Goal: Obtain resource: Download file/media

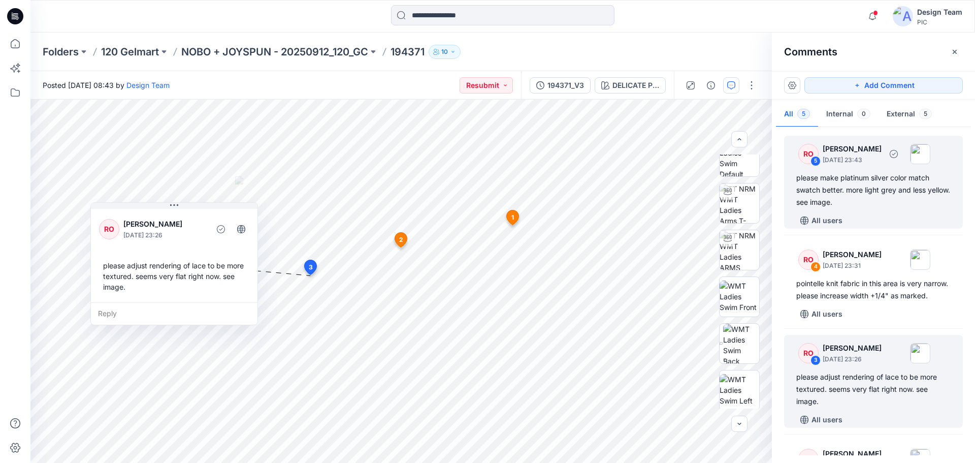
click at [877, 179] on div "please make platinum silver color match swatch better. more light grey and less…" at bounding box center [873, 190] width 154 height 37
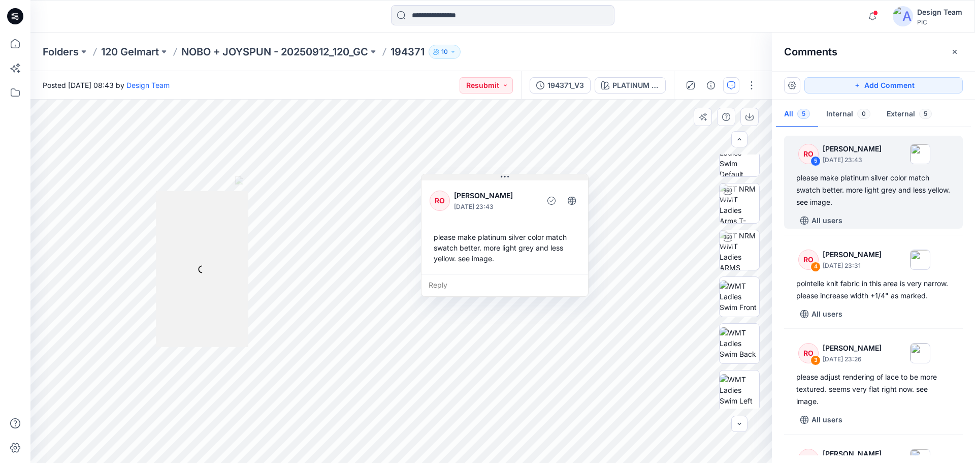
drag, startPoint x: 540, startPoint y: 180, endPoint x: 703, endPoint y: 140, distance: 167.8
click at [588, 174] on button at bounding box center [505, 177] width 167 height 6
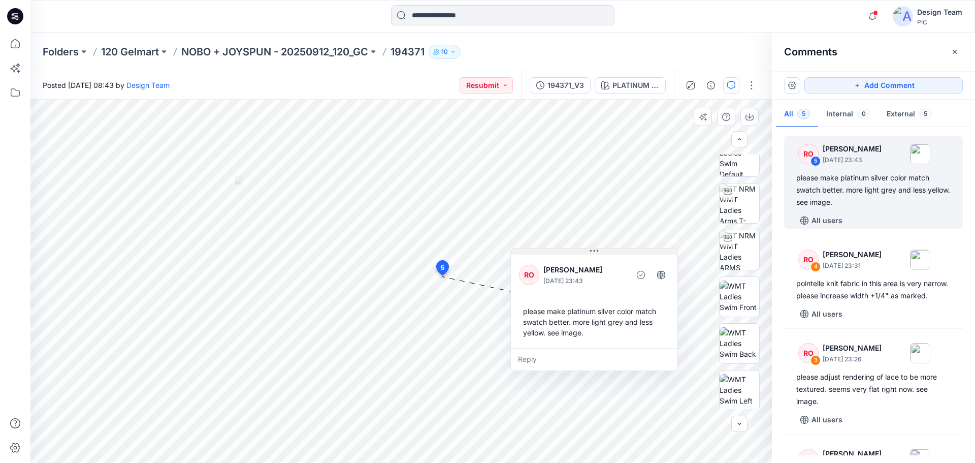
drag, startPoint x: 663, startPoint y: 138, endPoint x: 589, endPoint y: 251, distance: 135.4
click at [589, 251] on button at bounding box center [594, 251] width 167 height 6
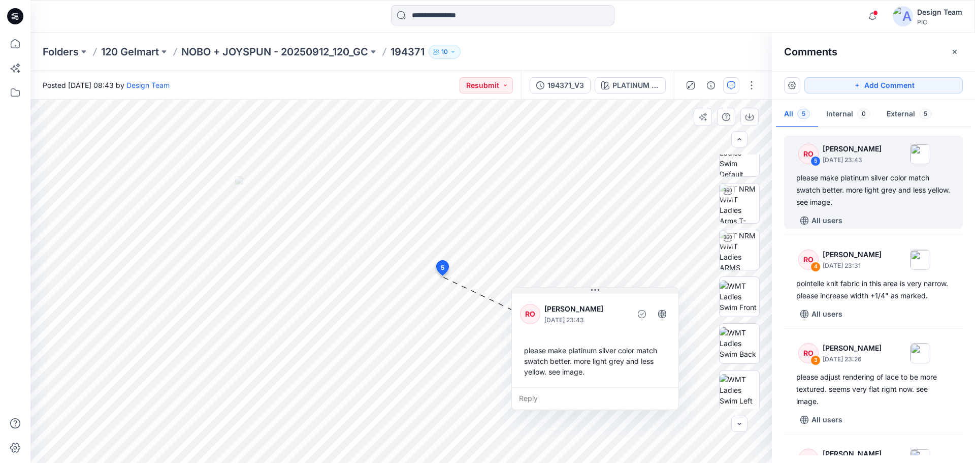
drag, startPoint x: 556, startPoint y: 250, endPoint x: 557, endPoint y: 289, distance: 39.1
click at [557, 289] on button at bounding box center [595, 290] width 167 height 6
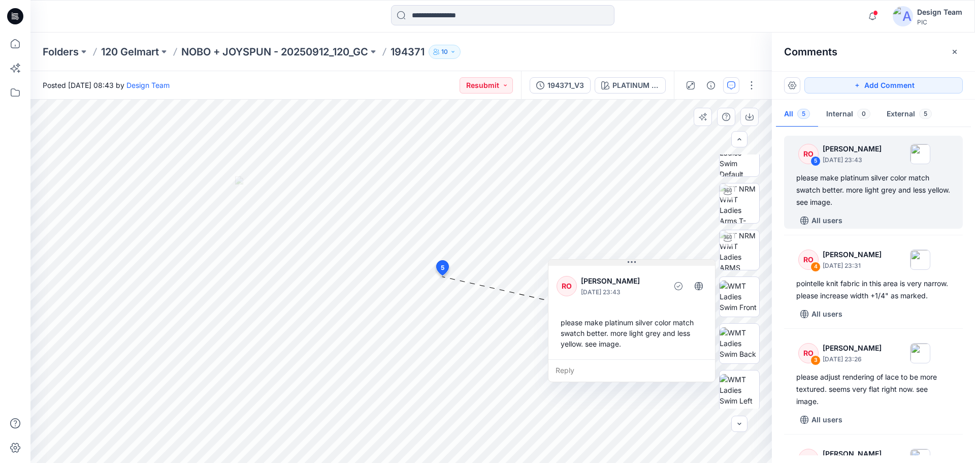
drag, startPoint x: 568, startPoint y: 292, endPoint x: 592, endPoint y: 269, distance: 33.4
click at [592, 266] on button at bounding box center [632, 263] width 167 height 6
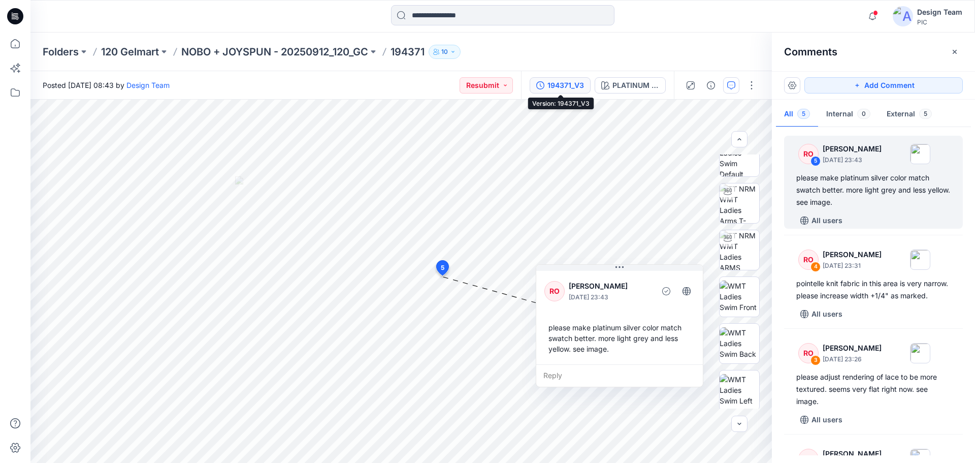
click at [563, 79] on button "194371_V3" at bounding box center [560, 85] width 61 height 16
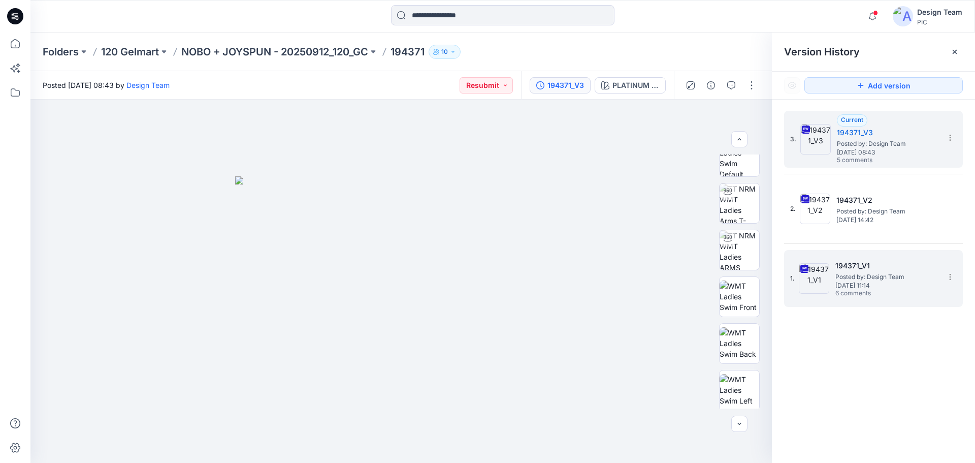
click at [879, 274] on span "Posted by: Design Team" at bounding box center [886, 277] width 102 height 10
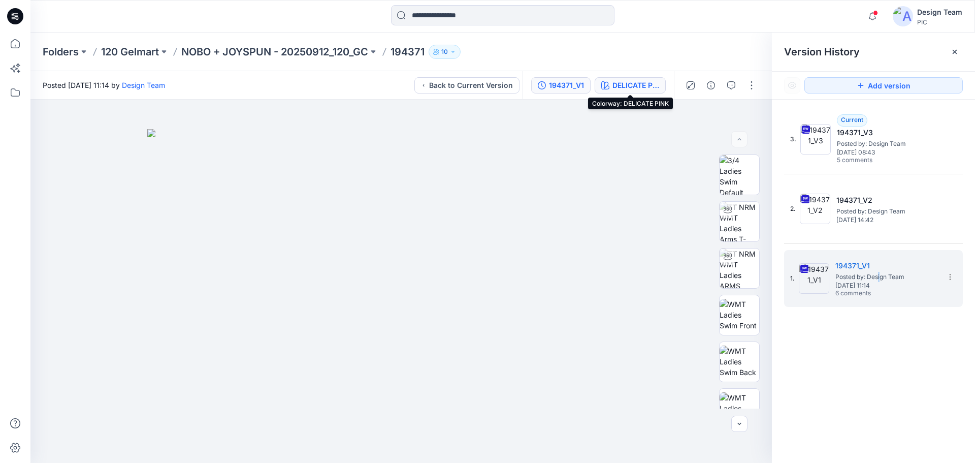
click at [627, 88] on div "DELICATE PINK" at bounding box center [635, 85] width 47 height 11
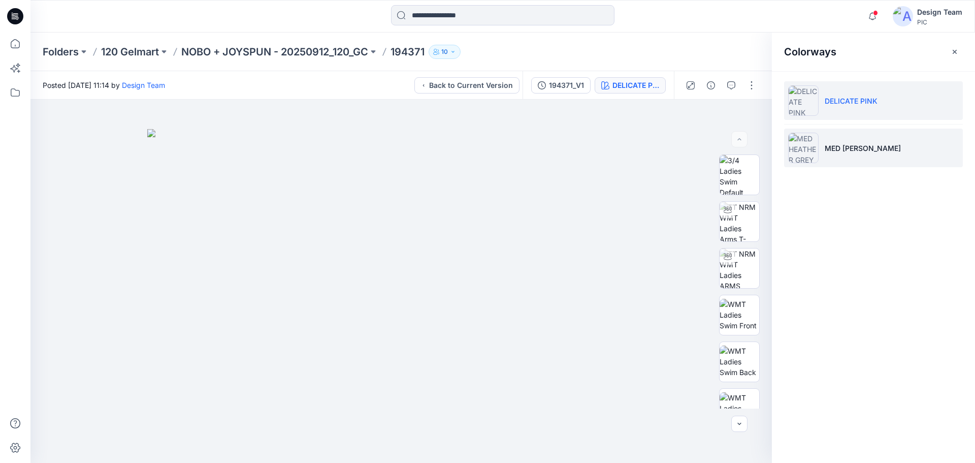
click at [882, 158] on li "MED HEATHER GREY" at bounding box center [873, 147] width 179 height 39
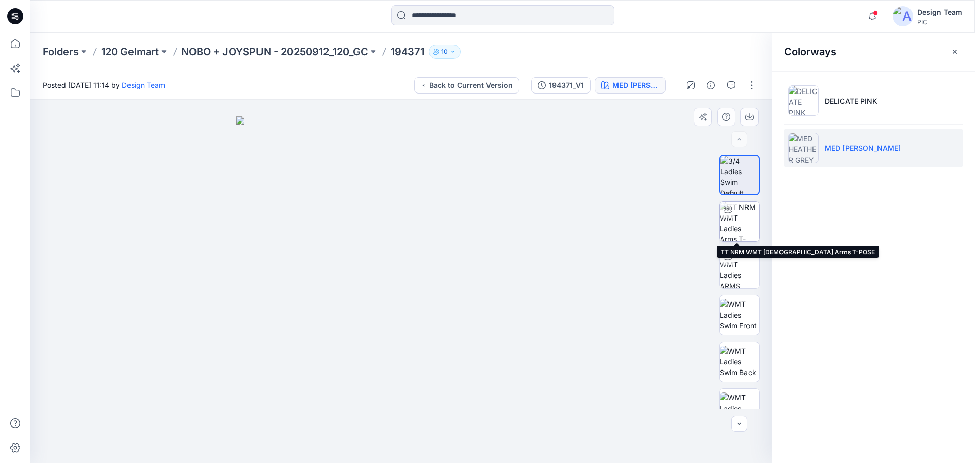
click at [741, 228] on img at bounding box center [740, 222] width 40 height 40
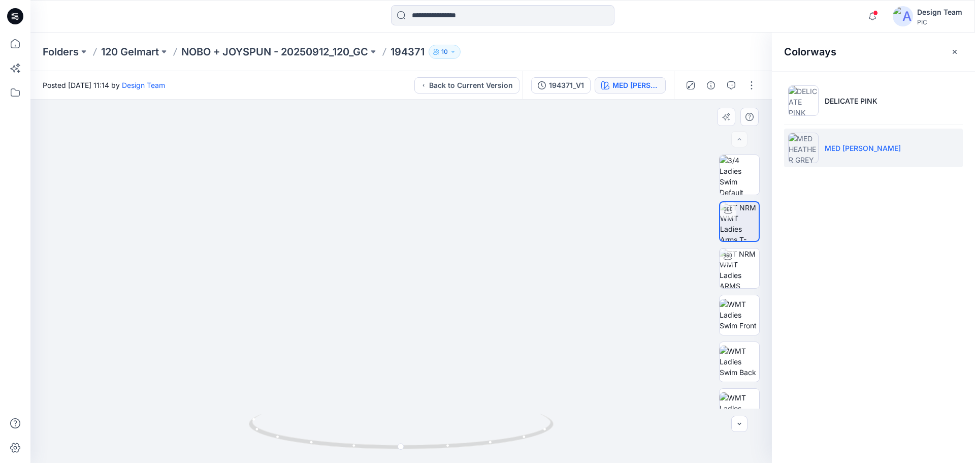
drag, startPoint x: 287, startPoint y: 380, endPoint x: 322, endPoint y: 218, distance: 165.7
click at [558, 82] on div "194371_V1" at bounding box center [566, 85] width 35 height 11
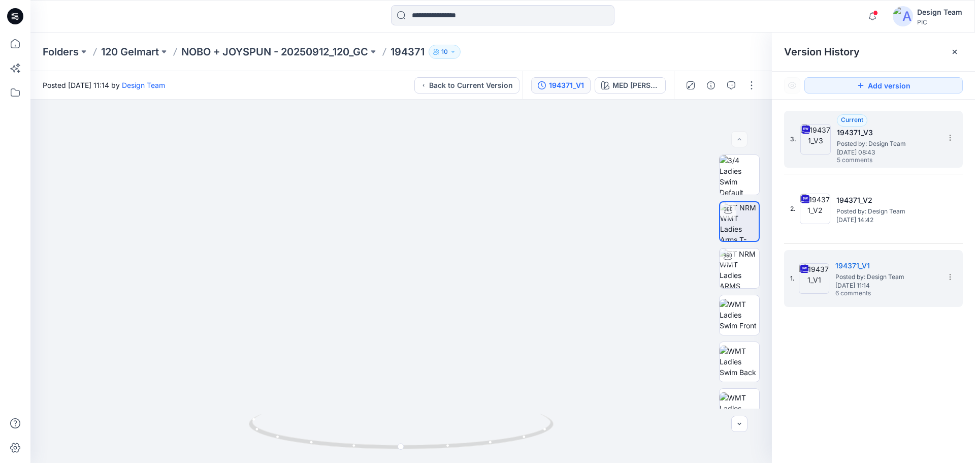
click at [894, 152] on span "Saturday, October 04, 2025 08:43" at bounding box center [888, 152] width 102 height 7
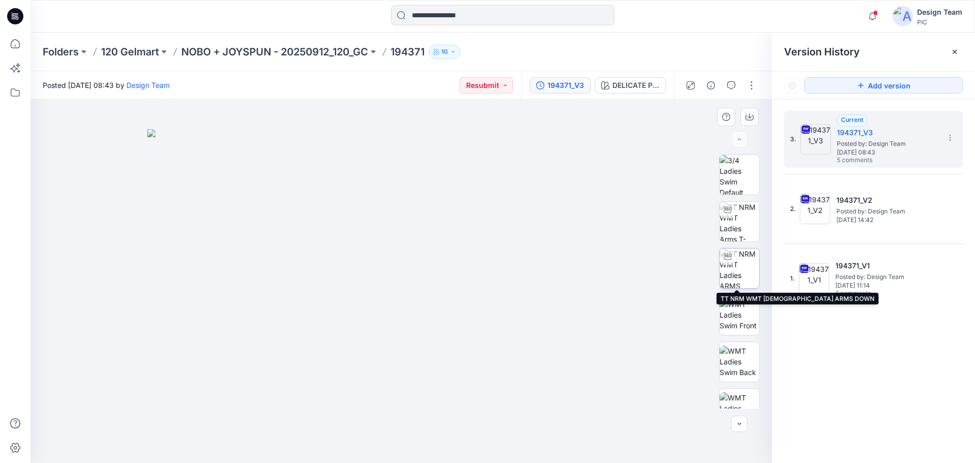
click at [747, 267] on img at bounding box center [740, 268] width 40 height 40
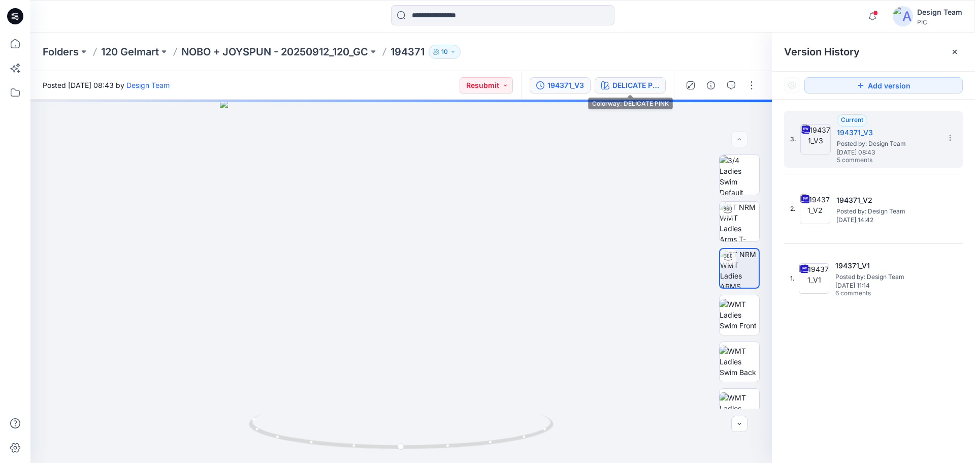
click at [632, 89] on div "DELICATE PINK" at bounding box center [635, 85] width 47 height 11
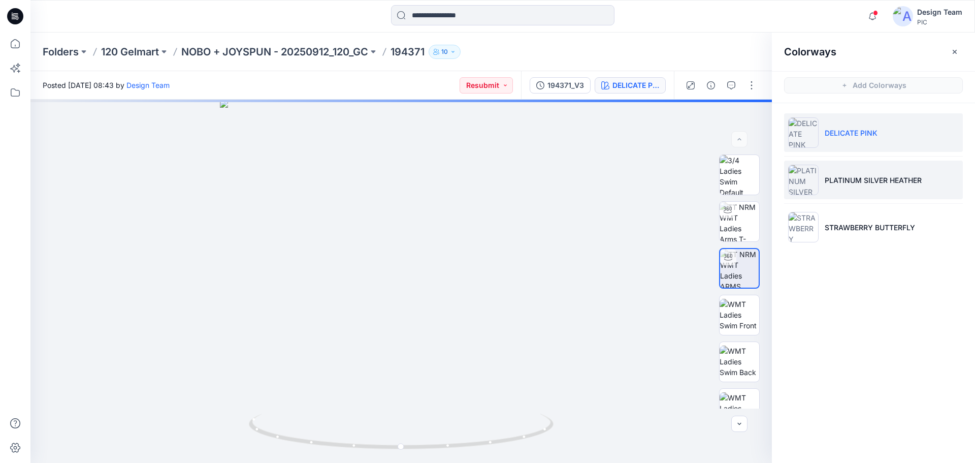
click at [863, 192] on li "PLATINUM SILVER HEATHER" at bounding box center [873, 179] width 179 height 39
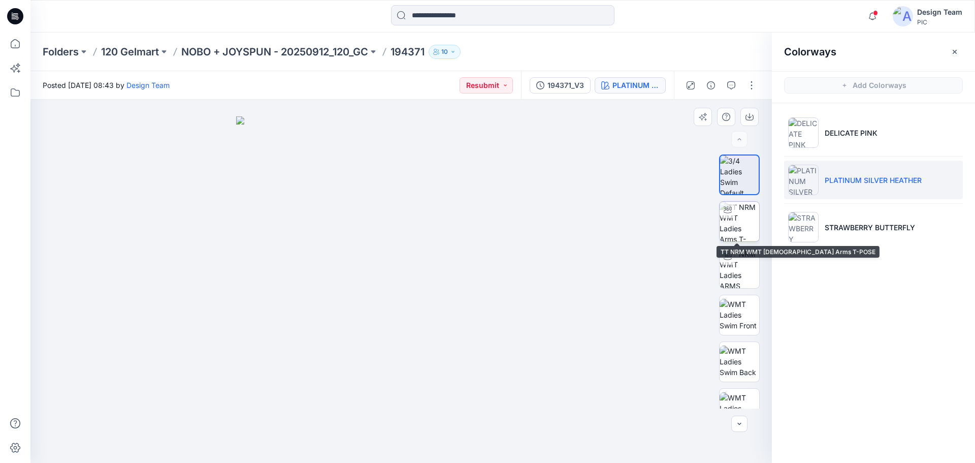
click at [740, 229] on img at bounding box center [740, 222] width 40 height 40
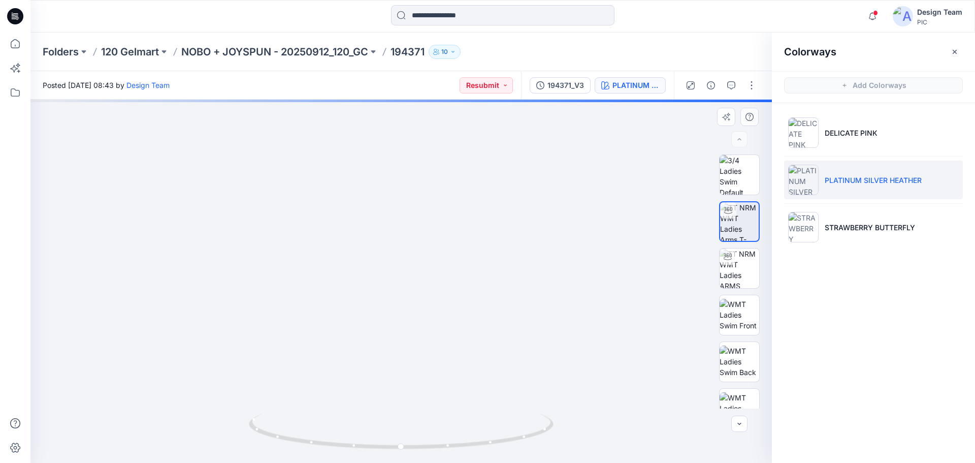
drag, startPoint x: 422, startPoint y: 394, endPoint x: 420, endPoint y: 253, distance: 140.7
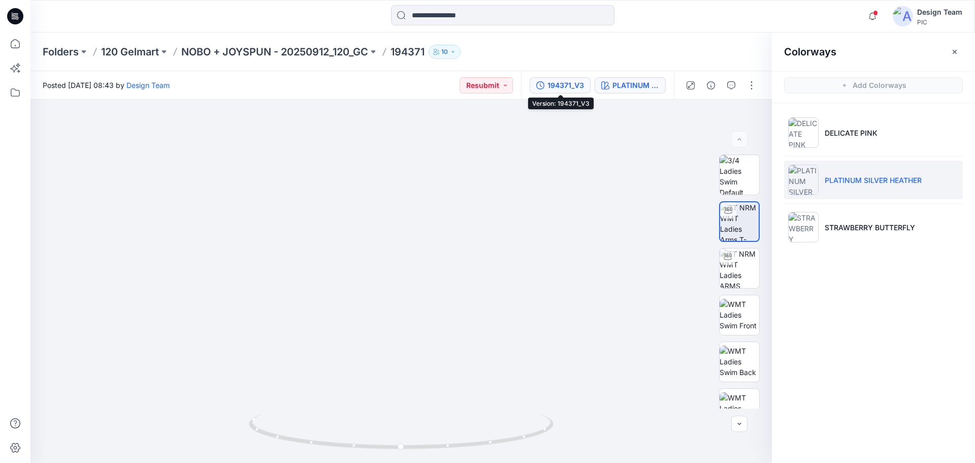
click at [557, 82] on div "194371_V3" at bounding box center [565, 85] width 37 height 11
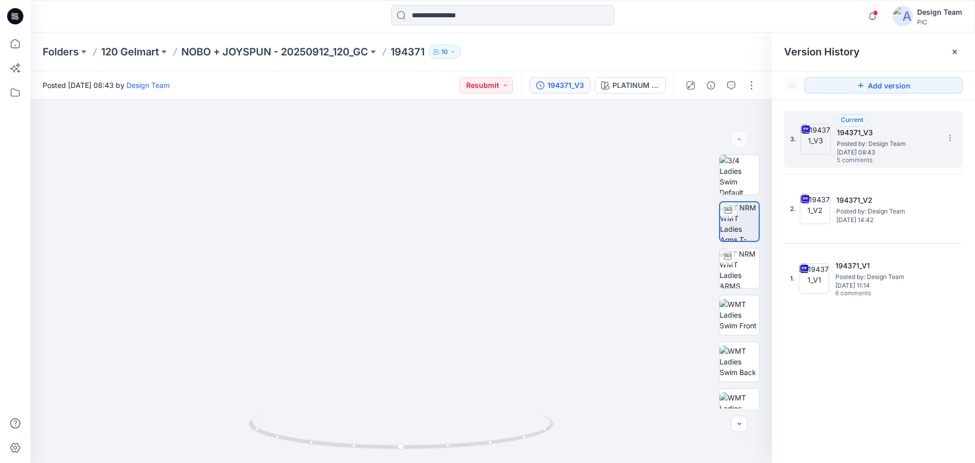
click at [878, 149] on span "Saturday, October 04, 2025 08:43" at bounding box center [888, 152] width 102 height 7
click at [731, 86] on icon "button" at bounding box center [731, 85] width 8 height 8
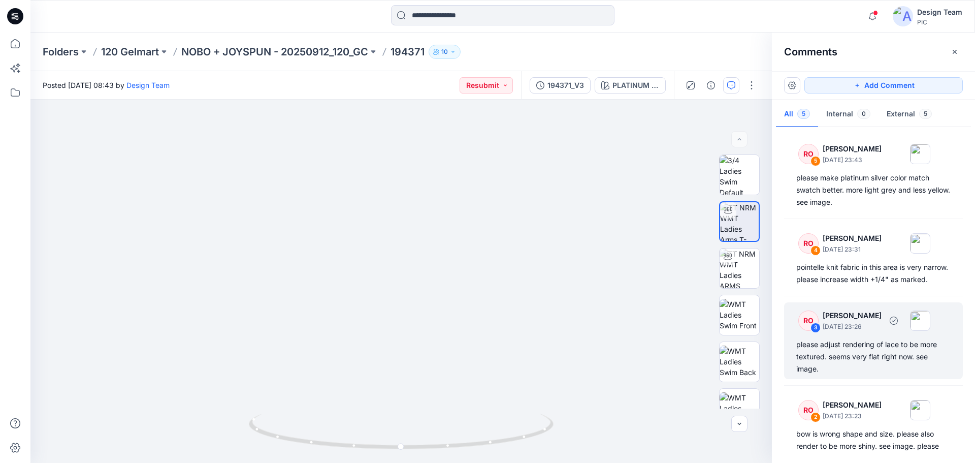
click at [893, 364] on div "please adjust rendering of lace to be more textured. seems very flat right now.…" at bounding box center [873, 356] width 154 height 37
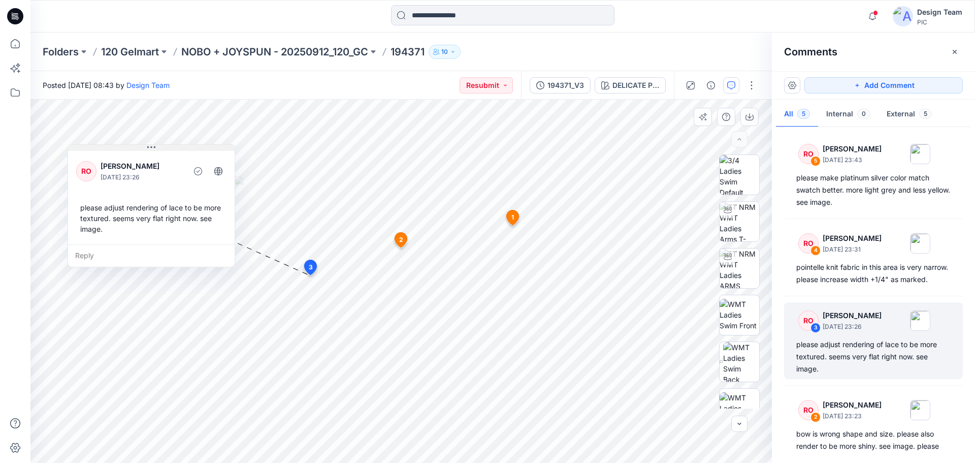
drag, startPoint x: 230, startPoint y: 151, endPoint x: 127, endPoint y: 148, distance: 102.1
click at [127, 148] on button at bounding box center [151, 148] width 167 height 6
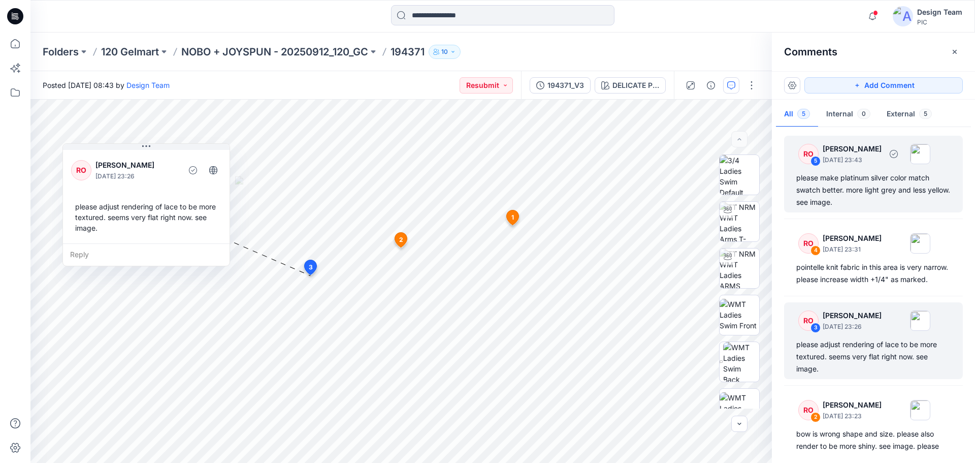
click at [898, 175] on div "please make platinum silver color match swatch better. more light grey and less…" at bounding box center [873, 190] width 154 height 37
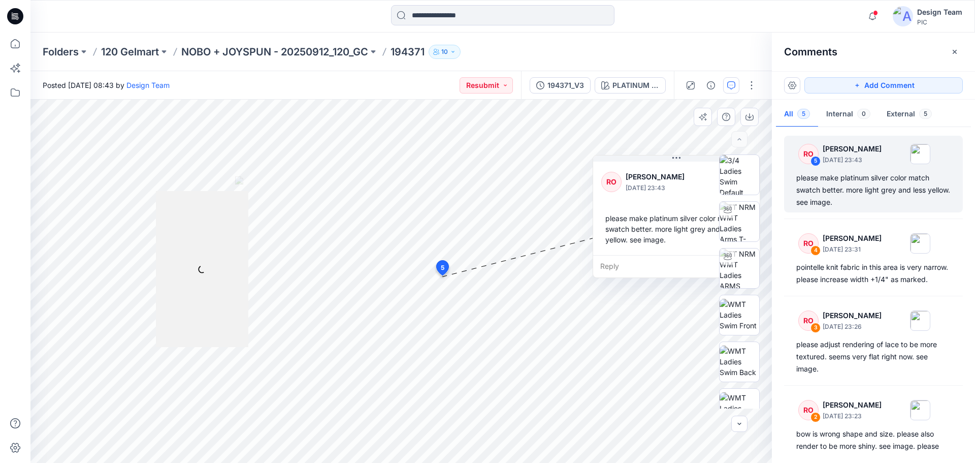
drag, startPoint x: 515, startPoint y: 177, endPoint x: 707, endPoint y: 156, distance: 193.6
click at [707, 156] on div "PLATINUM SILVER HEATHER Loading... Material Properties Loading... 6 5 RO Raquel…" at bounding box center [400, 281] width 741 height 363
click at [632, 84] on div "PLATINUM SILVER HEATHER" at bounding box center [635, 85] width 47 height 11
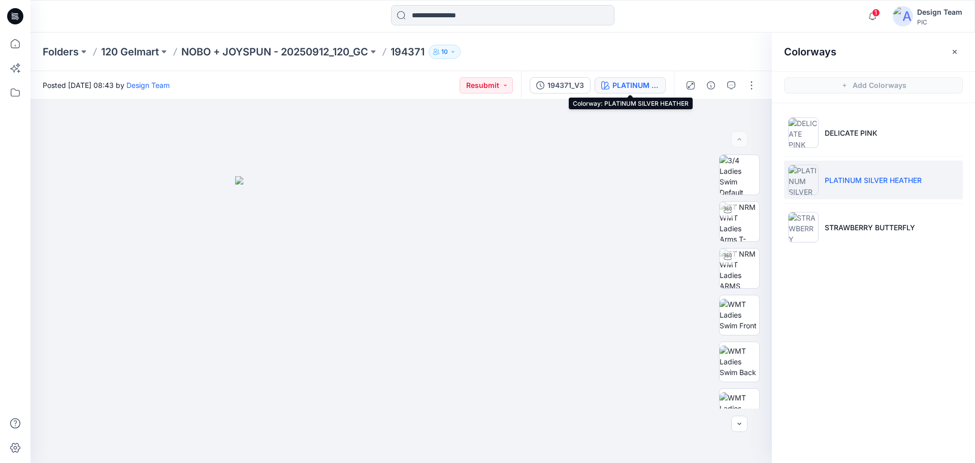
click at [617, 85] on div "PLATINUM SILVER HEATHER" at bounding box center [635, 85] width 47 height 11
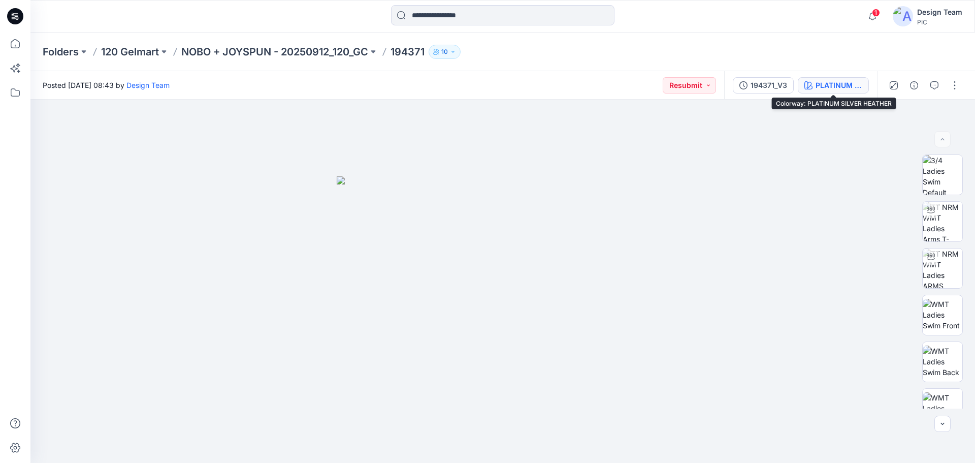
click at [842, 90] on div "PLATINUM SILVER HEATHER" at bounding box center [839, 85] width 47 height 11
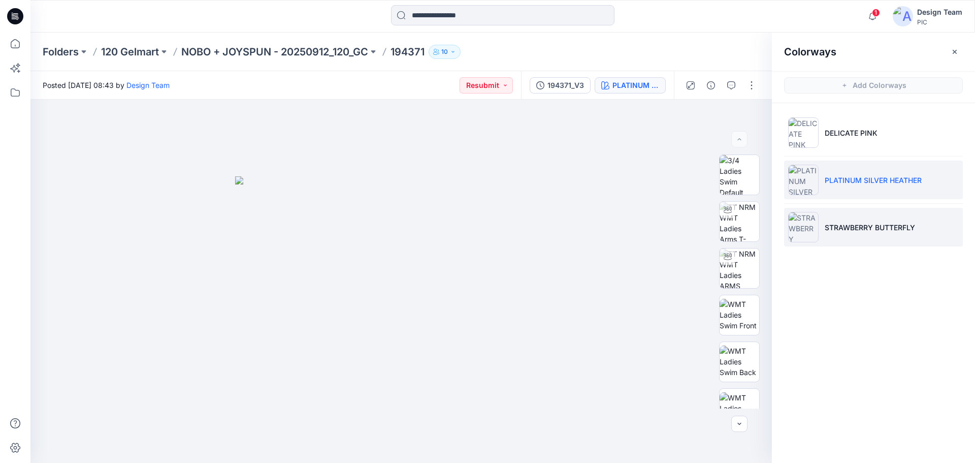
click at [836, 224] on p "STRAWBERRY BUTTERFLY" at bounding box center [870, 227] width 90 height 11
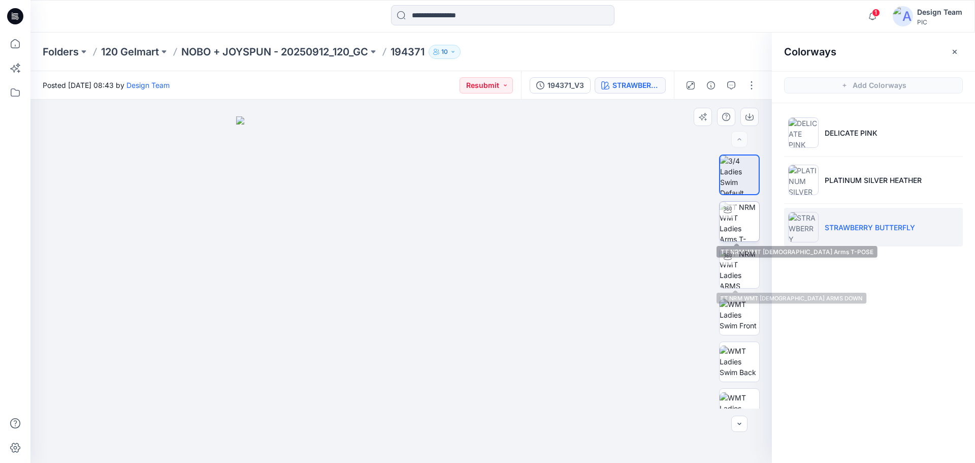
click at [741, 235] on img at bounding box center [740, 222] width 40 height 40
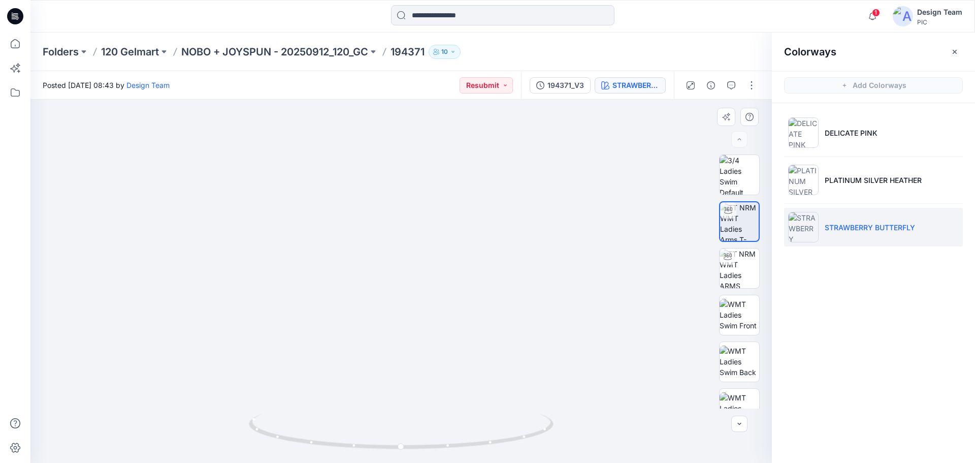
drag, startPoint x: 322, startPoint y: 402, endPoint x: 339, endPoint y: 221, distance: 181.6
drag, startPoint x: 367, startPoint y: 293, endPoint x: 359, endPoint y: 336, distance: 43.9
click at [624, 83] on div "STRAWBERRY BUTTERFLY" at bounding box center [635, 85] width 47 height 11
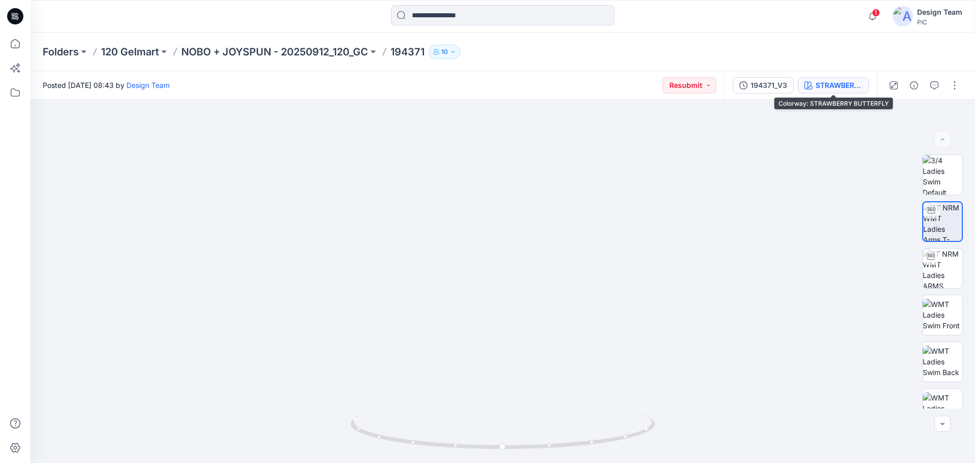
click at [824, 82] on div "STRAWBERRY BUTTERFLY" at bounding box center [839, 85] width 47 height 11
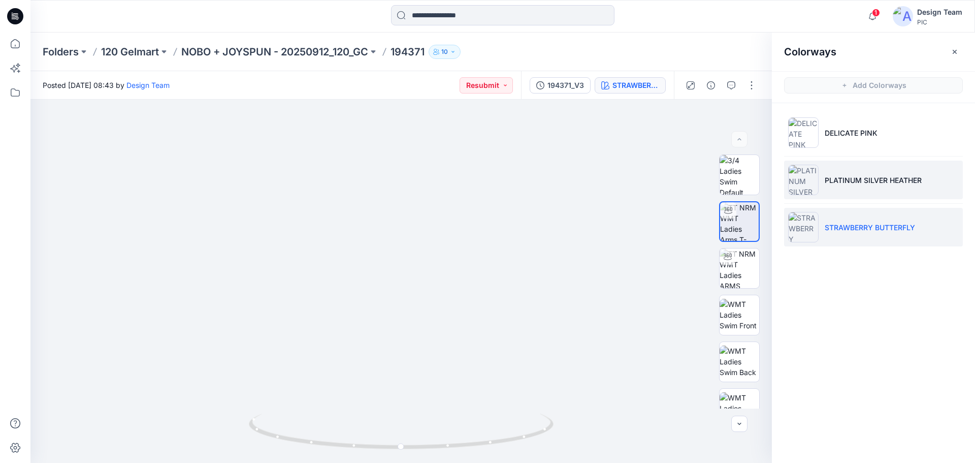
click at [867, 181] on p "PLATINUM SILVER HEATHER" at bounding box center [873, 180] width 97 height 11
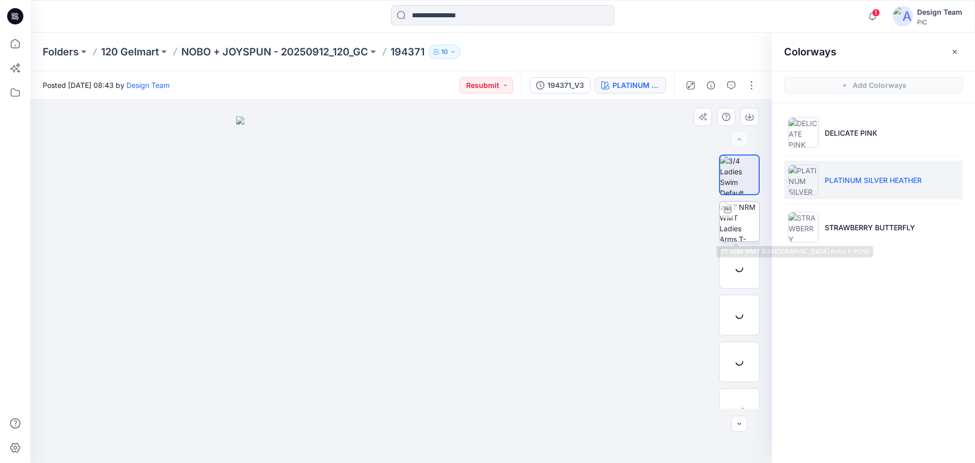
click at [729, 222] on img at bounding box center [740, 222] width 40 height 40
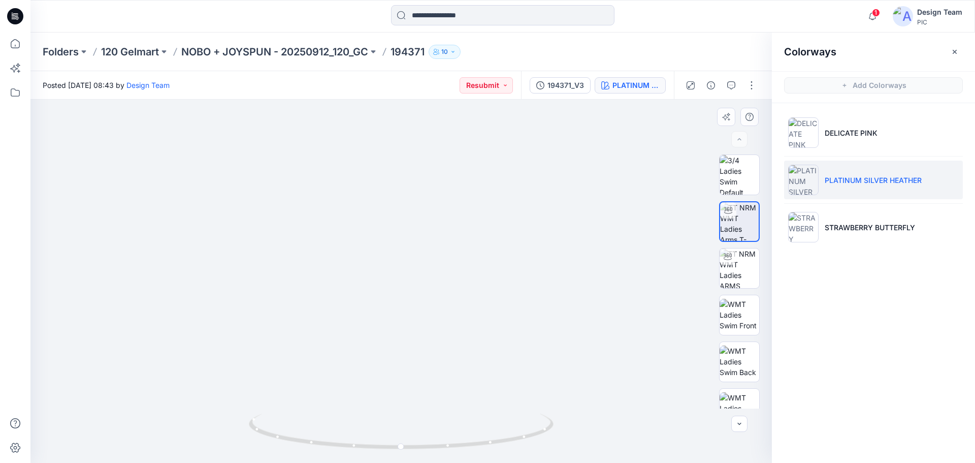
drag, startPoint x: 345, startPoint y: 371, endPoint x: 342, endPoint y: 267, distance: 103.7
click at [250, 51] on p "NOBO + JOYSPUN - 20250912_120_GC" at bounding box center [274, 52] width 187 height 14
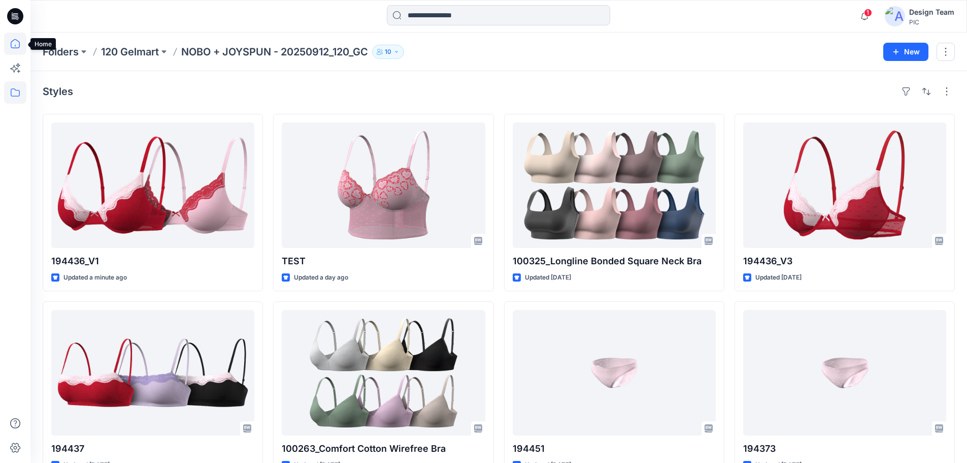
click at [20, 42] on icon at bounding box center [15, 44] width 22 height 22
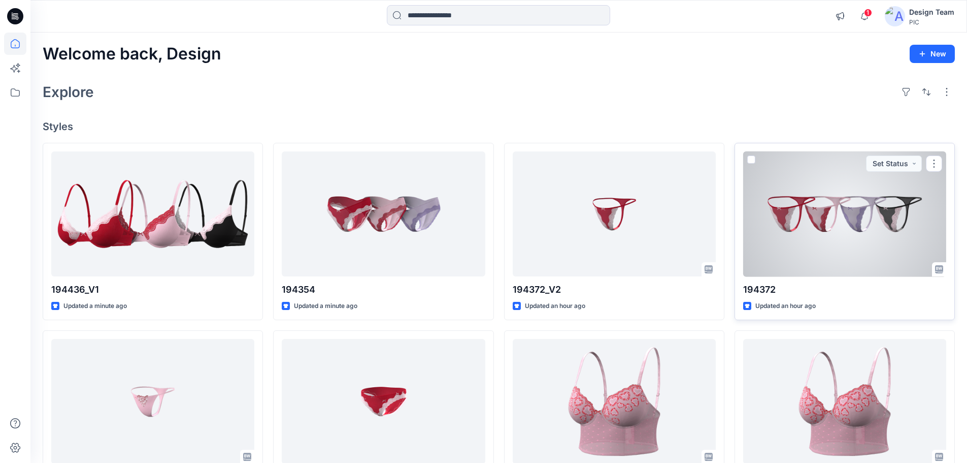
click at [846, 222] on div at bounding box center [845, 213] width 203 height 125
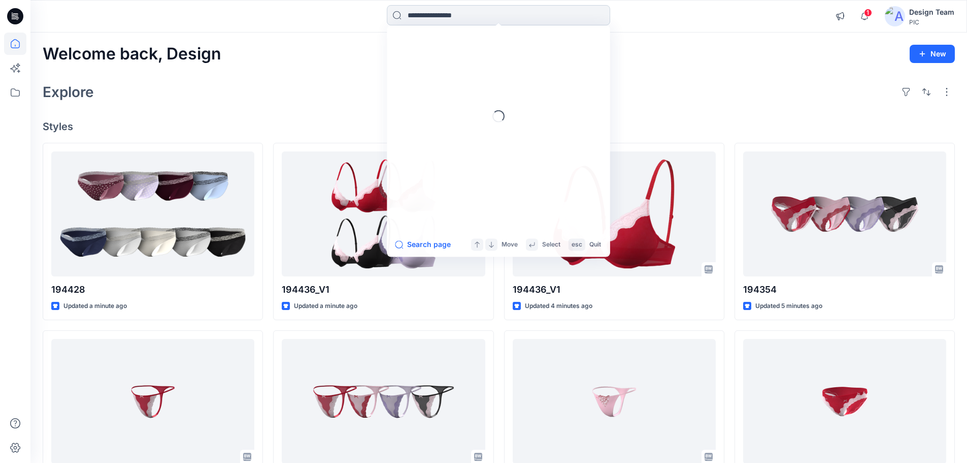
click at [445, 13] on input at bounding box center [498, 15] width 223 height 20
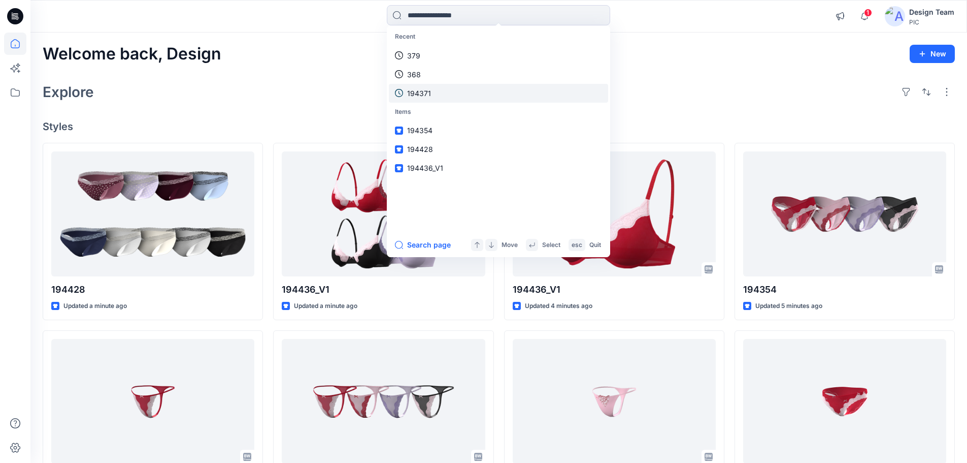
click at [428, 90] on p "194371" at bounding box center [419, 93] width 24 height 11
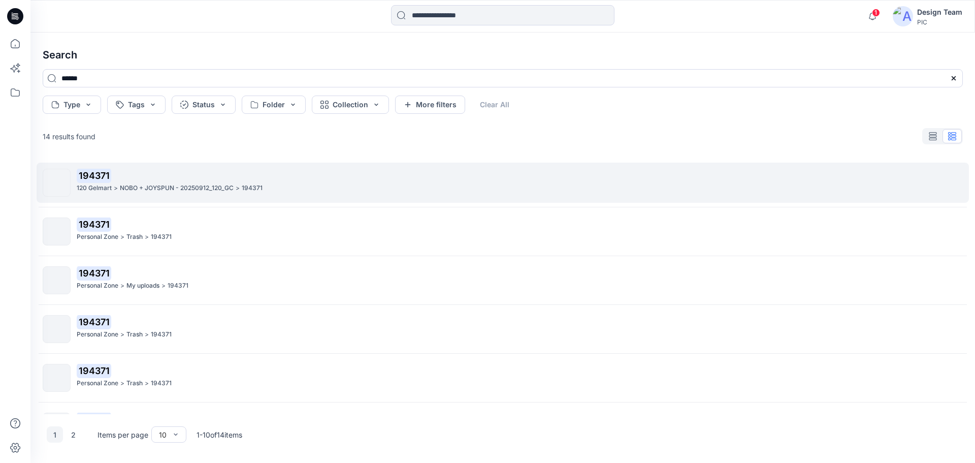
click at [201, 193] on p "NOBO + JOYSPUN - 20250912_120_GC" at bounding box center [177, 188] width 114 height 11
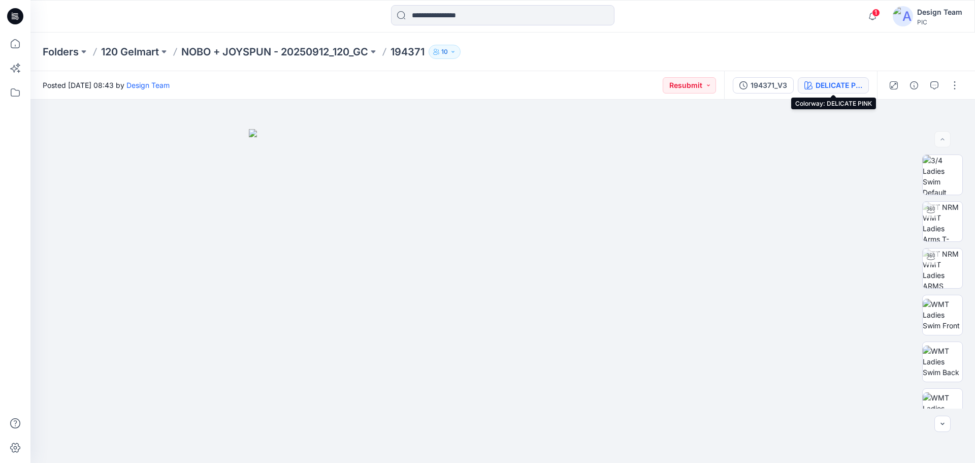
click at [823, 88] on div "DELICATE PINK" at bounding box center [839, 85] width 47 height 11
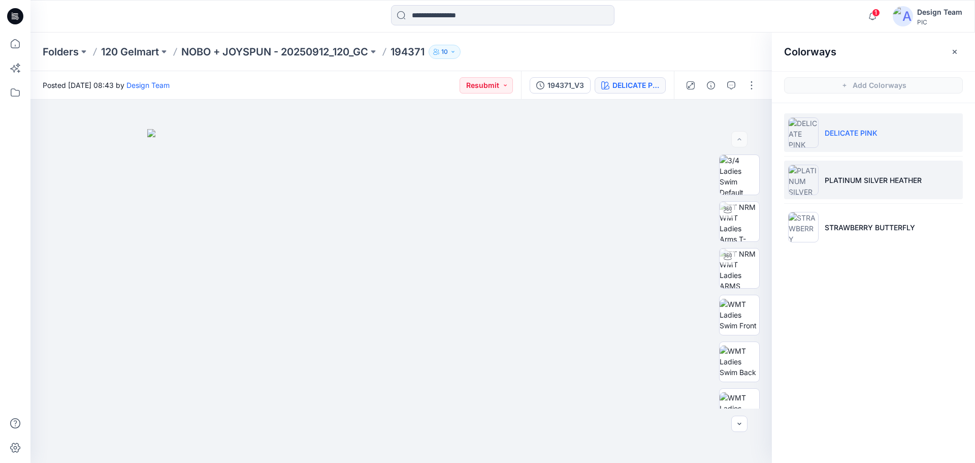
click at [861, 183] on p "PLATINUM SILVER HEATHER" at bounding box center [873, 180] width 97 height 11
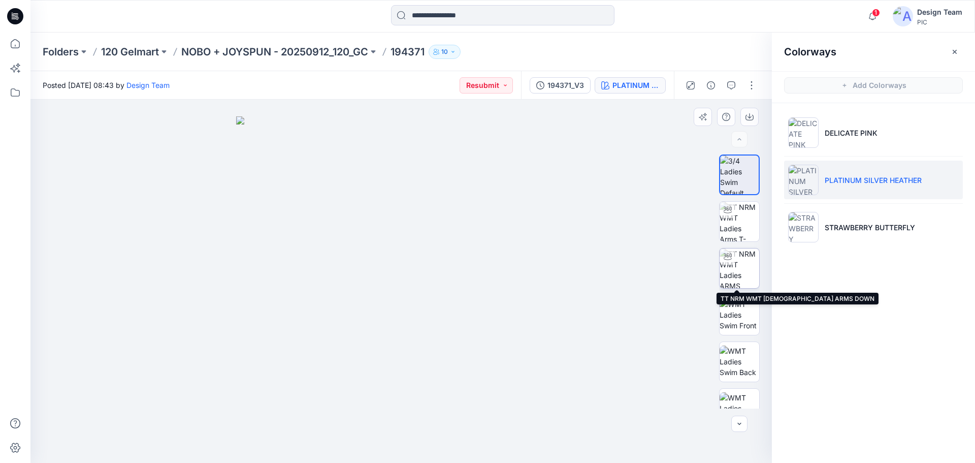
click at [735, 279] on img at bounding box center [740, 268] width 40 height 40
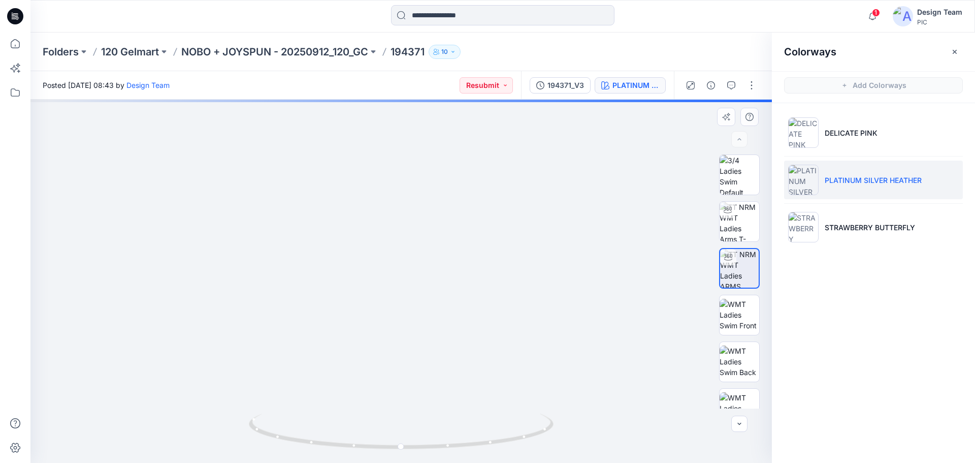
drag, startPoint x: 498, startPoint y: 395, endPoint x: 483, endPoint y: 285, distance: 111.2
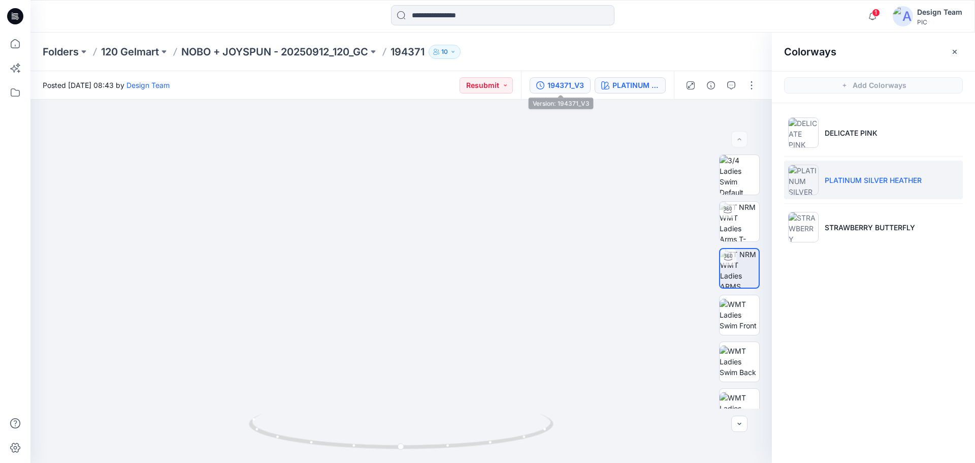
click at [569, 86] on div "194371_V3" at bounding box center [565, 85] width 37 height 11
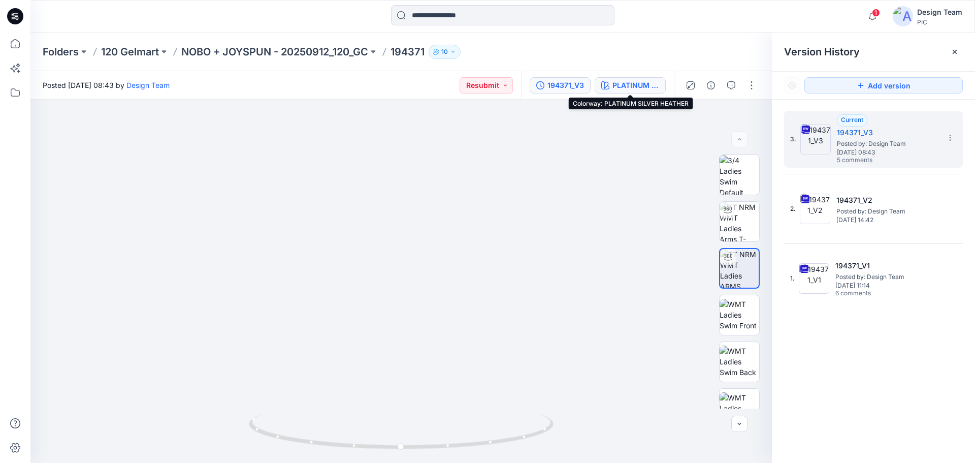
click at [630, 81] on div "PLATINUM SILVER HEATHER" at bounding box center [635, 85] width 47 height 11
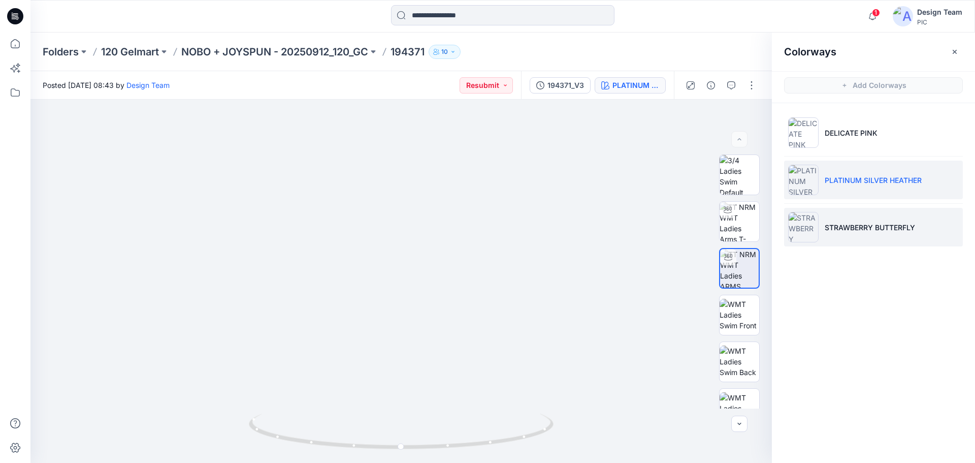
click at [877, 225] on p "STRAWBERRY BUTTERFLY" at bounding box center [870, 227] width 90 height 11
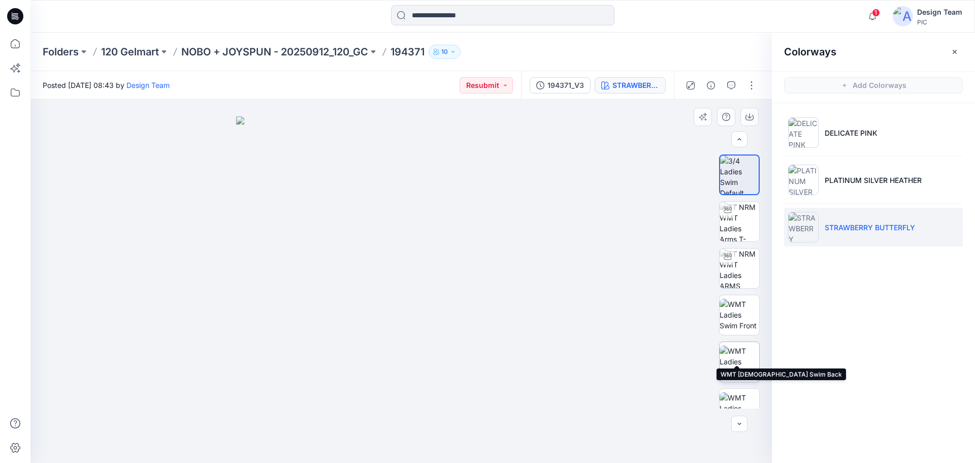
scroll to position [203, 0]
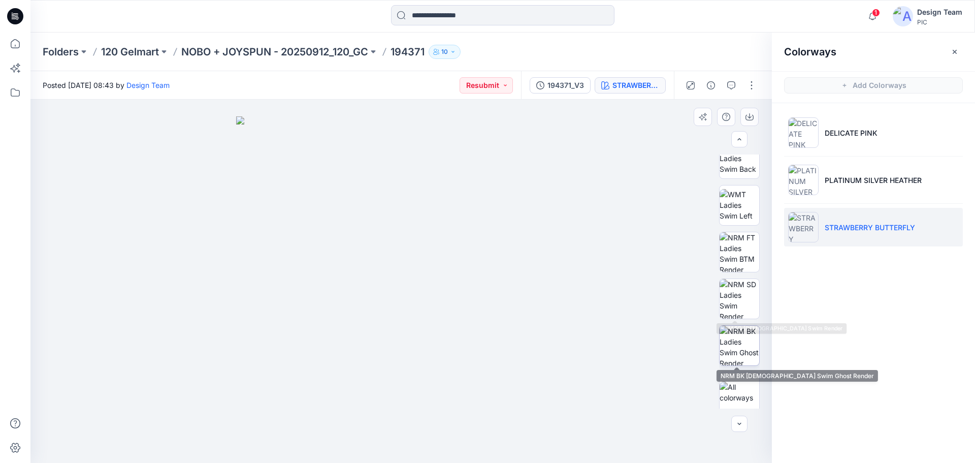
click at [744, 343] on img at bounding box center [740, 346] width 40 height 40
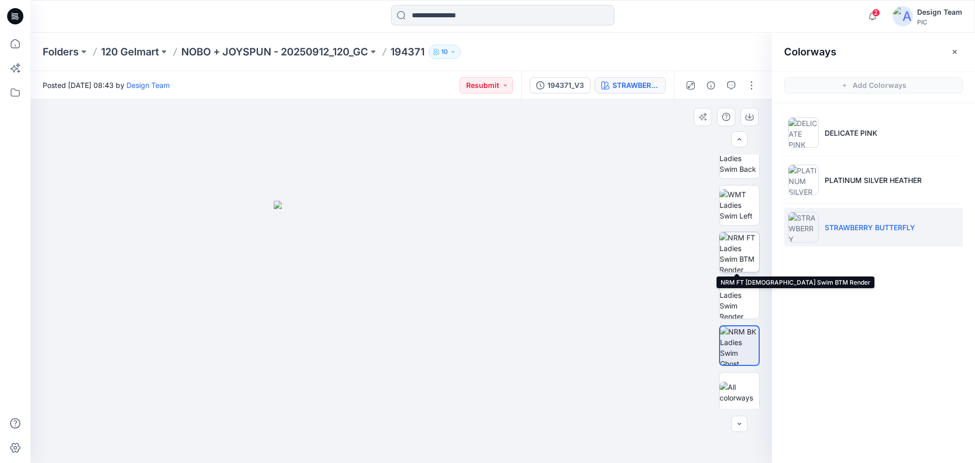
click at [740, 246] on img at bounding box center [740, 252] width 40 height 40
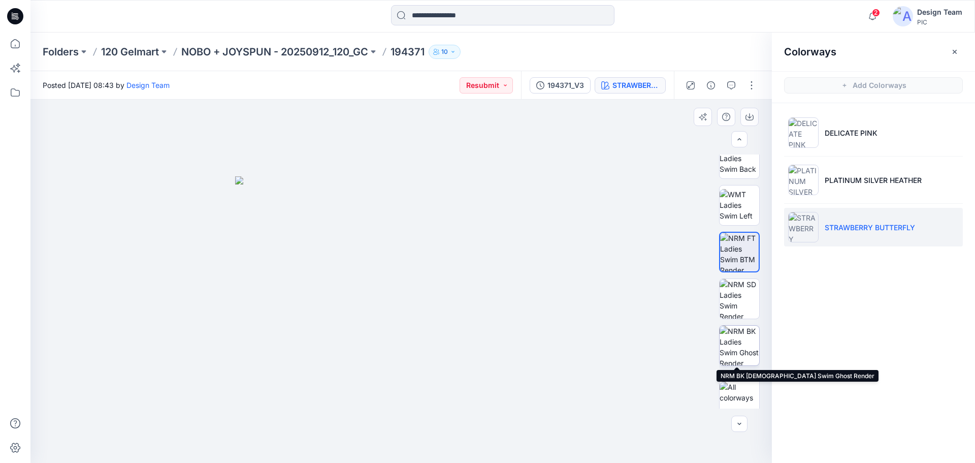
click at [744, 349] on img at bounding box center [740, 346] width 40 height 40
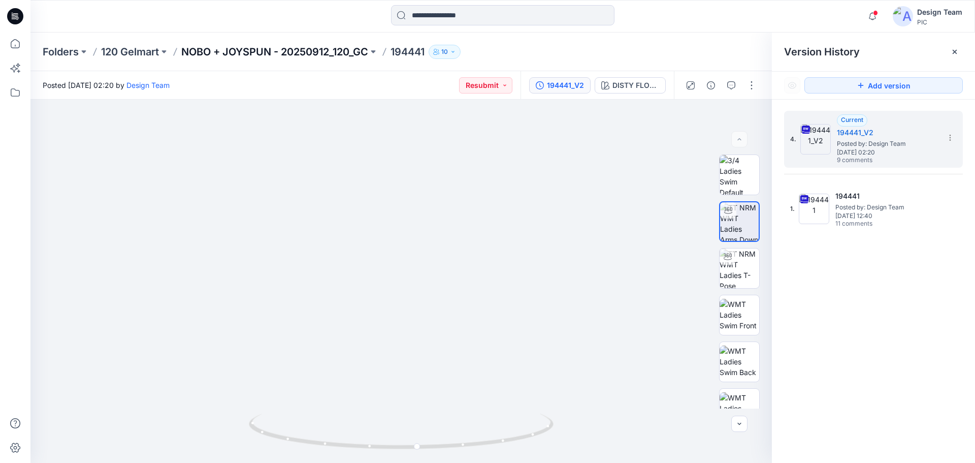
click at [303, 50] on p "NOBO + JOYSPUN - 20250912_120_GC" at bounding box center [274, 52] width 187 height 14
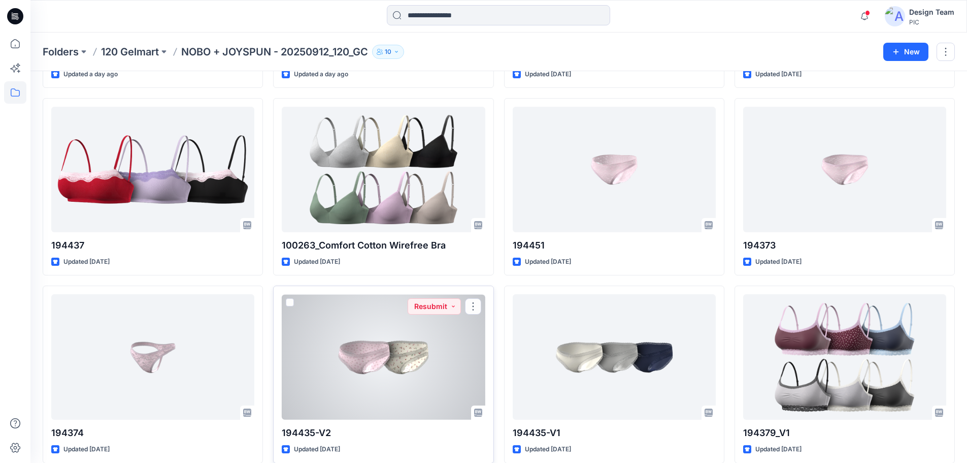
scroll to position [252, 0]
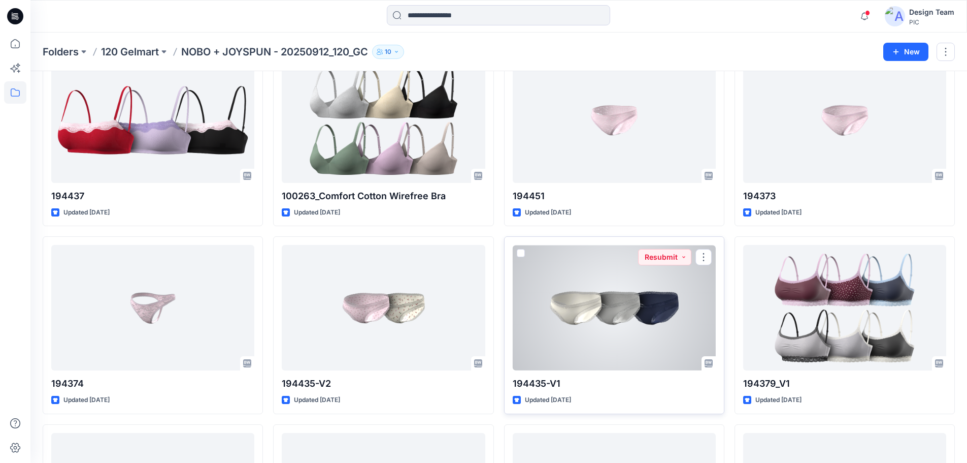
click at [621, 313] on div at bounding box center [614, 307] width 203 height 125
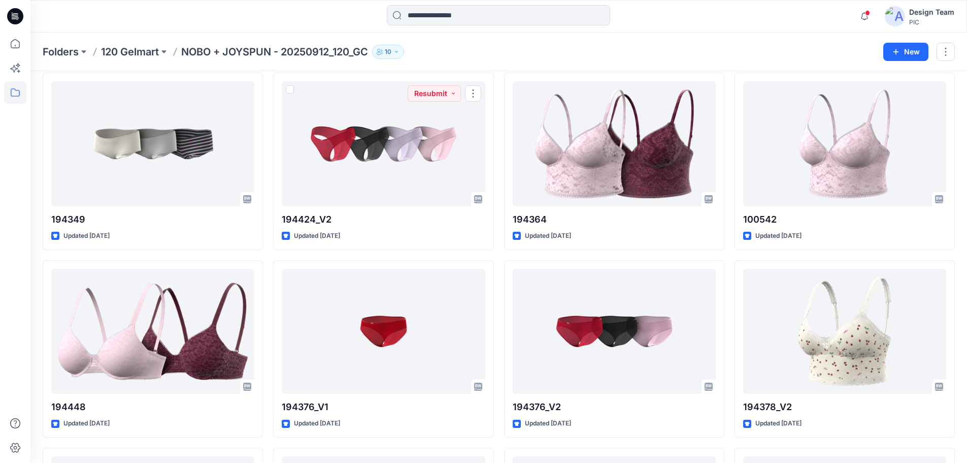
scroll to position [609, 0]
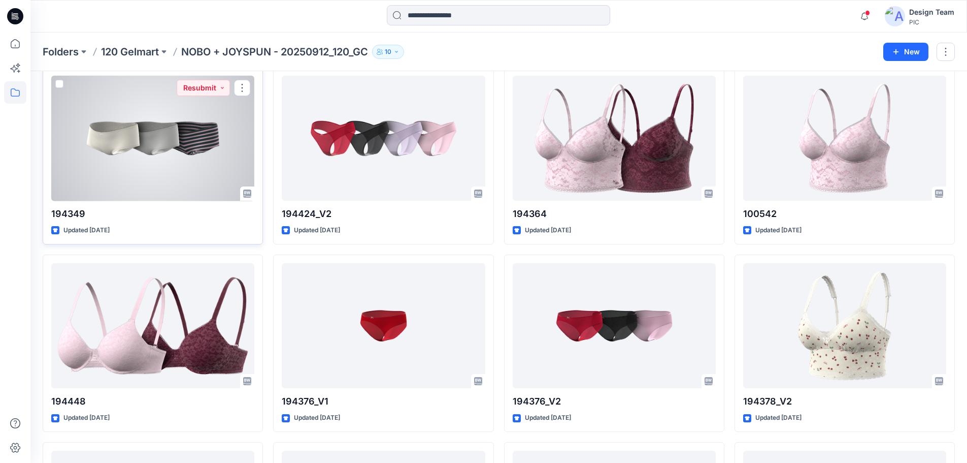
click at [164, 162] on div at bounding box center [152, 138] width 203 height 125
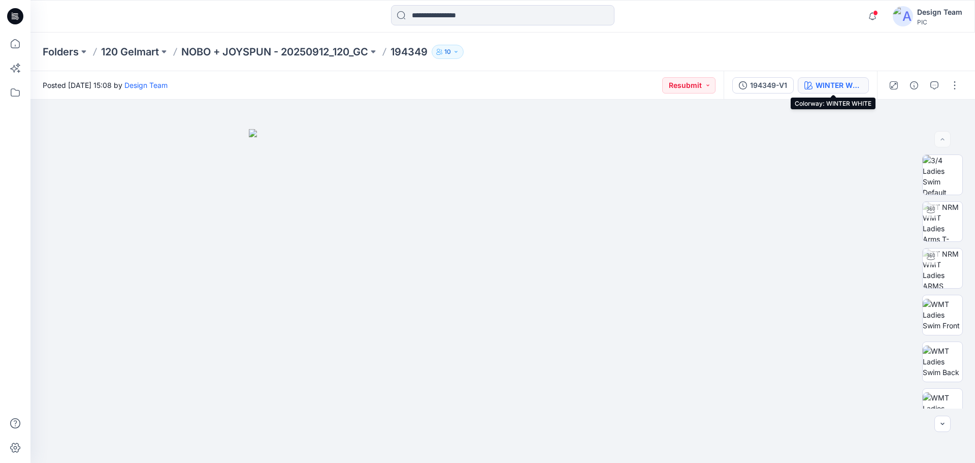
click at [823, 83] on div "WINTER WHITE" at bounding box center [839, 85] width 47 height 11
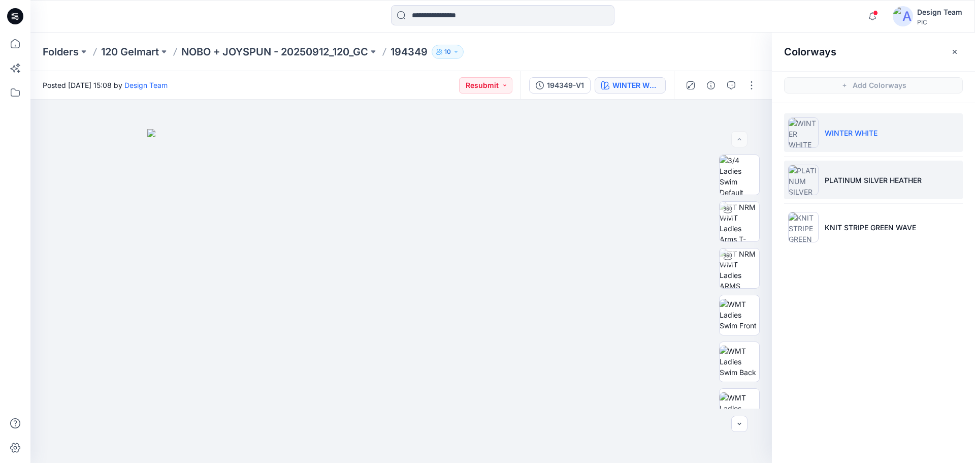
click at [872, 174] on li "PLATINUM SILVER HEATHER" at bounding box center [873, 179] width 179 height 39
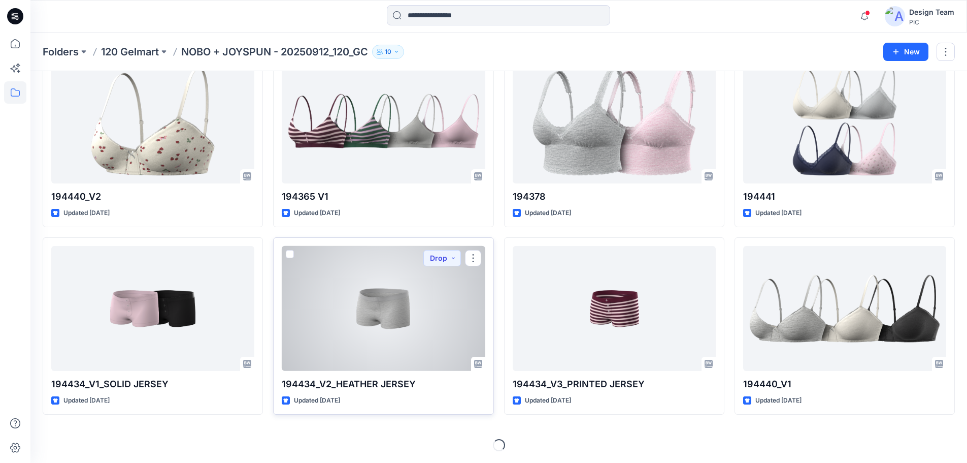
scroll to position [1377, 0]
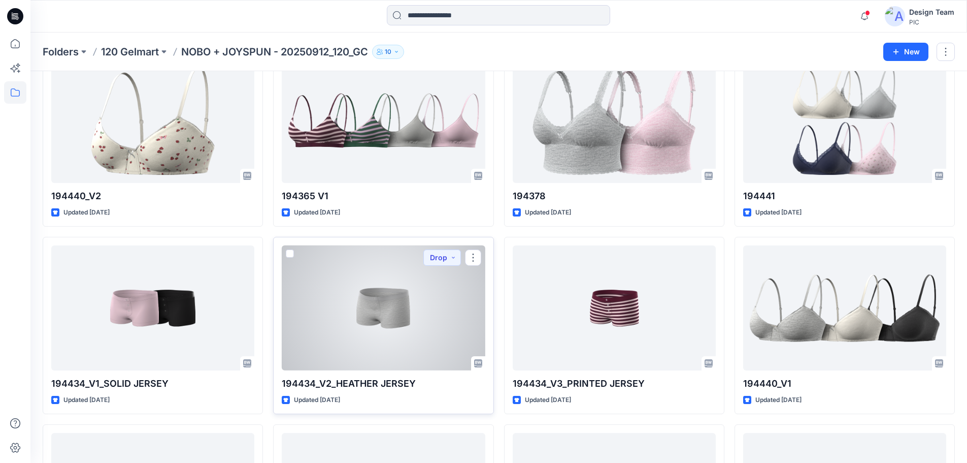
click at [363, 315] on div at bounding box center [383, 307] width 203 height 125
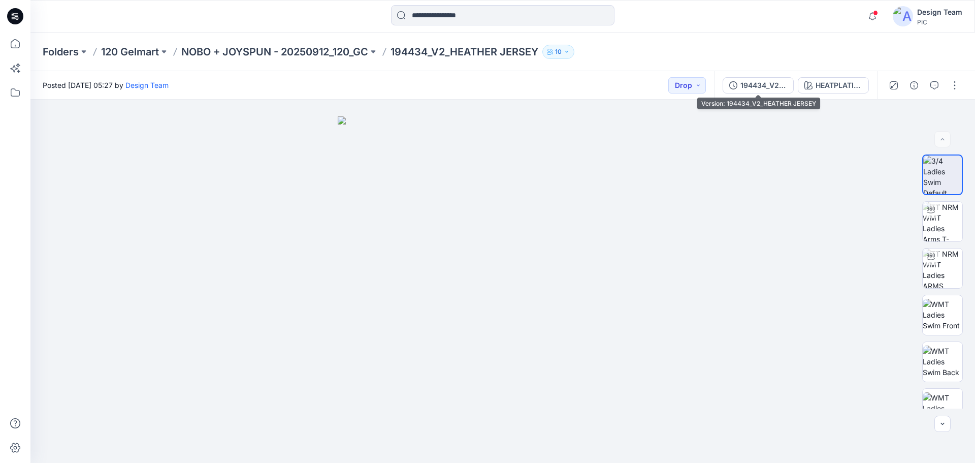
click at [761, 86] on div "194434_V2_HEATHER JERSEY" at bounding box center [763, 85] width 47 height 11
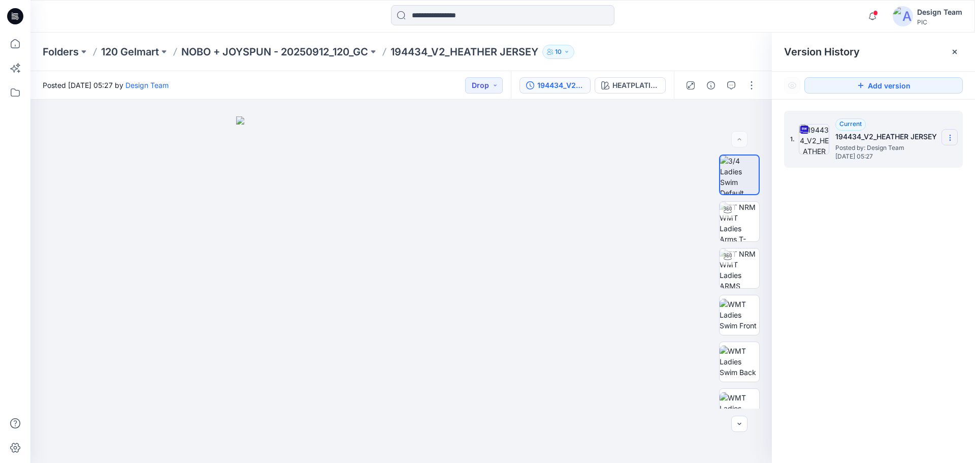
click at [953, 137] on icon at bounding box center [950, 138] width 8 height 8
click at [882, 158] on span "Download Source BW File" at bounding box center [898, 157] width 85 height 12
click at [202, 44] on div "Folders 120 Gelmart NOBO + JOYSPUN - 20250912_120_GC 194434_V2_HEATHER JERSEY 10" at bounding box center [502, 52] width 945 height 39
click at [203, 48] on p "NOBO + JOYSPUN - 20250912_120_GC" at bounding box center [274, 52] width 187 height 14
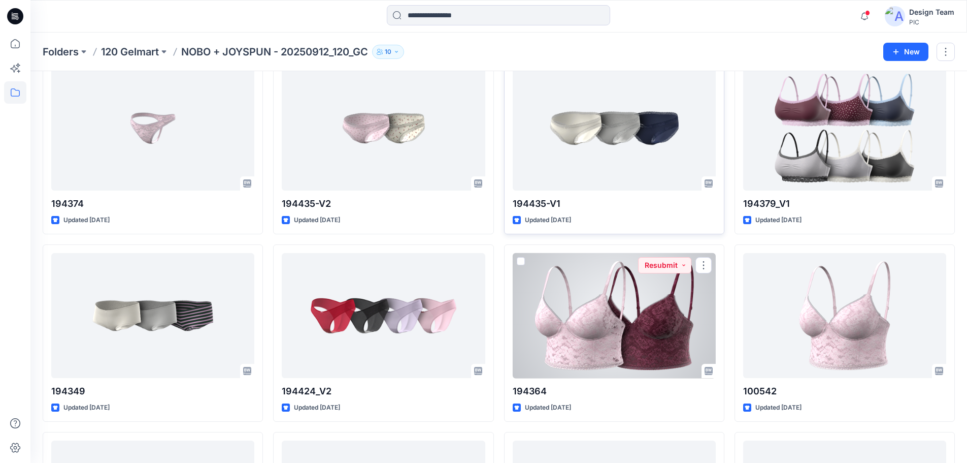
scroll to position [356, 0]
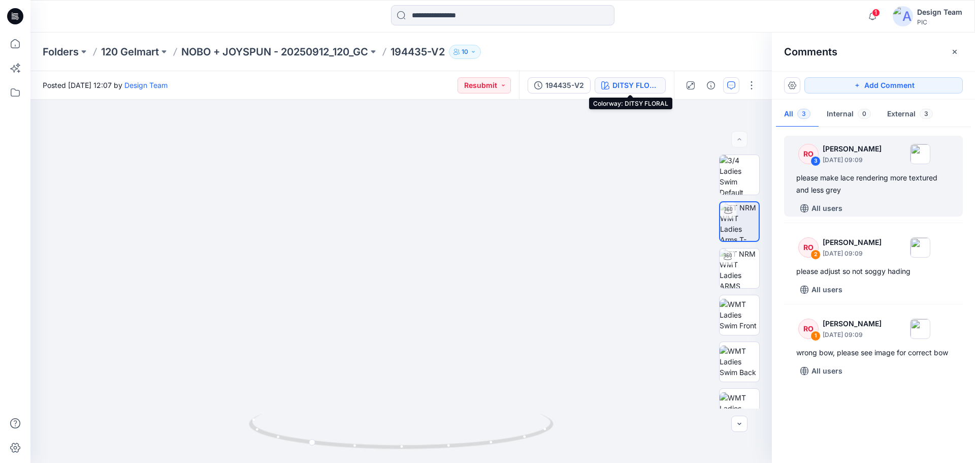
click at [620, 88] on div "DITSY FLORAL" at bounding box center [635, 85] width 47 height 11
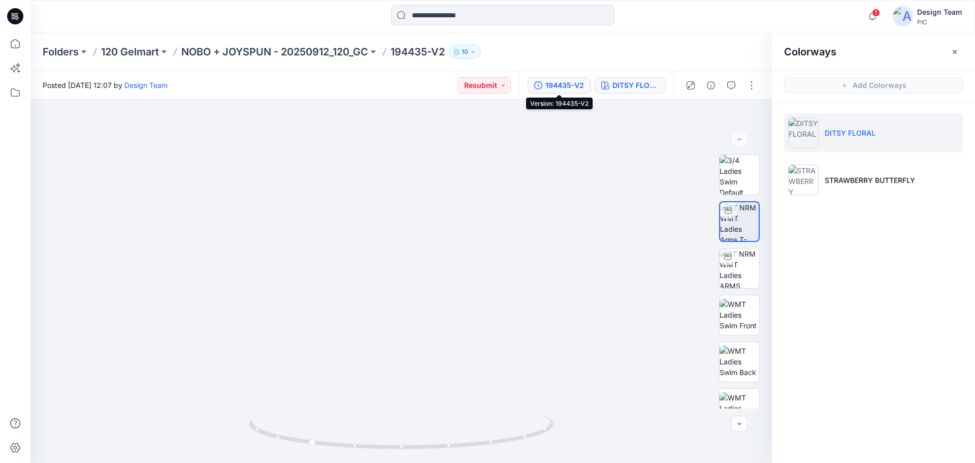
click at [572, 86] on div "194435-V2" at bounding box center [564, 85] width 39 height 11
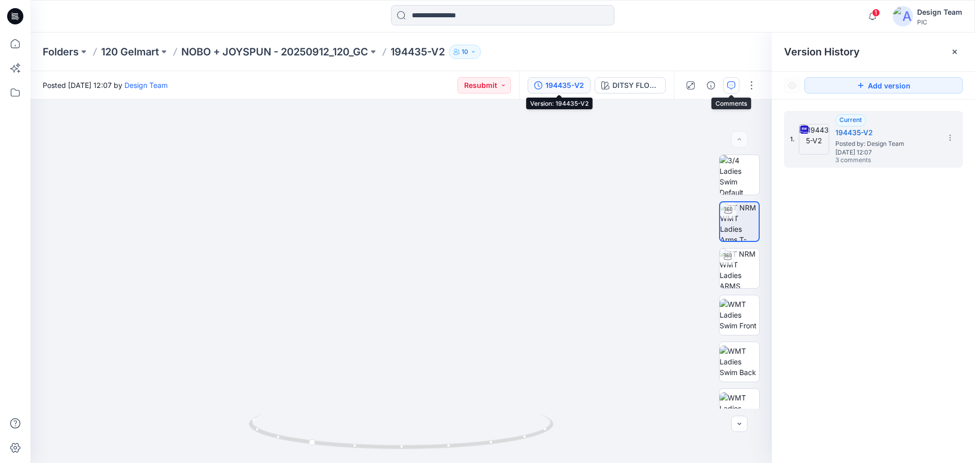
click at [726, 82] on button "button" at bounding box center [731, 85] width 16 height 16
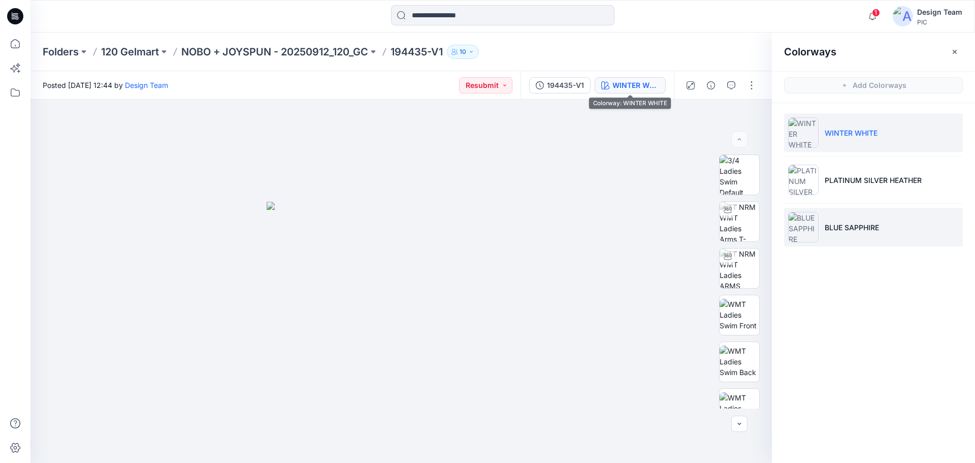
click at [828, 231] on p "BLUE SAPPHIRE" at bounding box center [852, 227] width 54 height 11
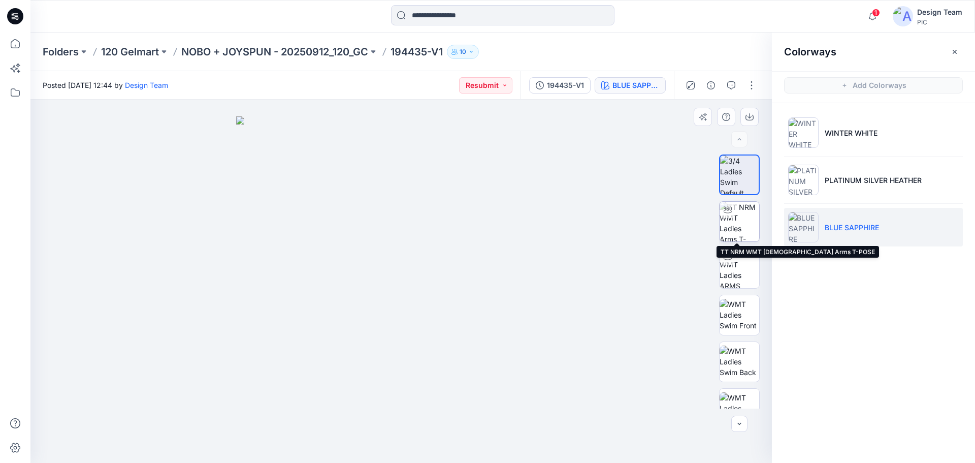
click at [745, 228] on img at bounding box center [740, 222] width 40 height 40
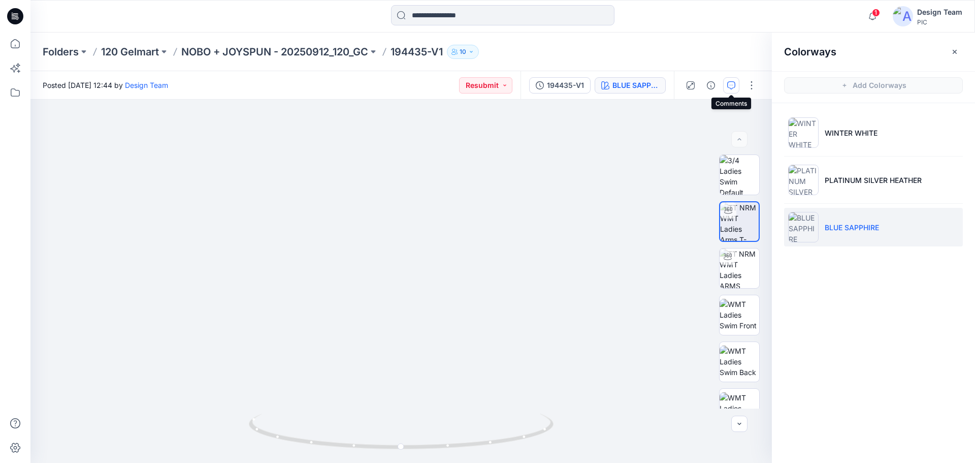
click at [736, 85] on button "button" at bounding box center [731, 85] width 16 height 16
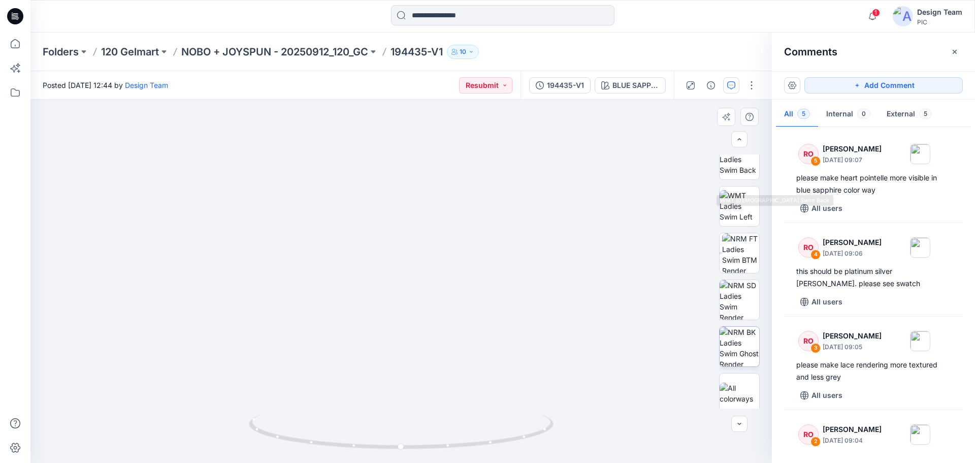
scroll to position [203, 0]
click at [736, 250] on img at bounding box center [740, 252] width 37 height 40
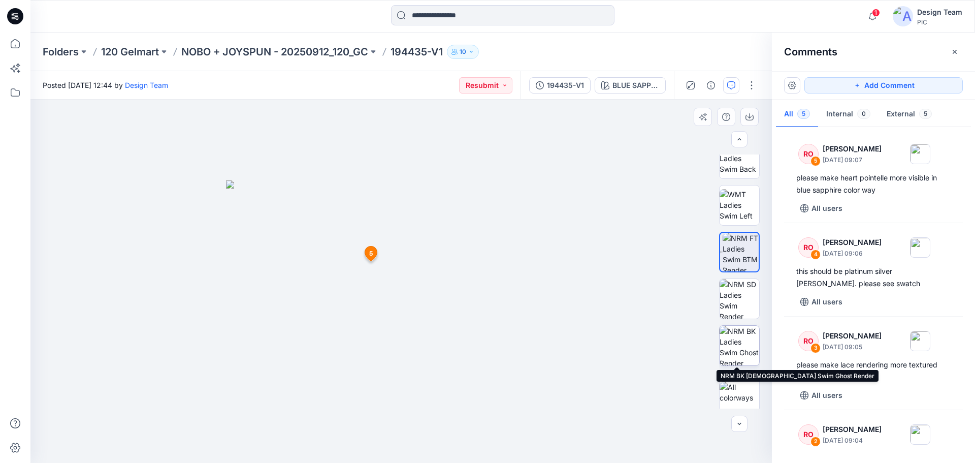
click at [737, 335] on img at bounding box center [740, 346] width 40 height 40
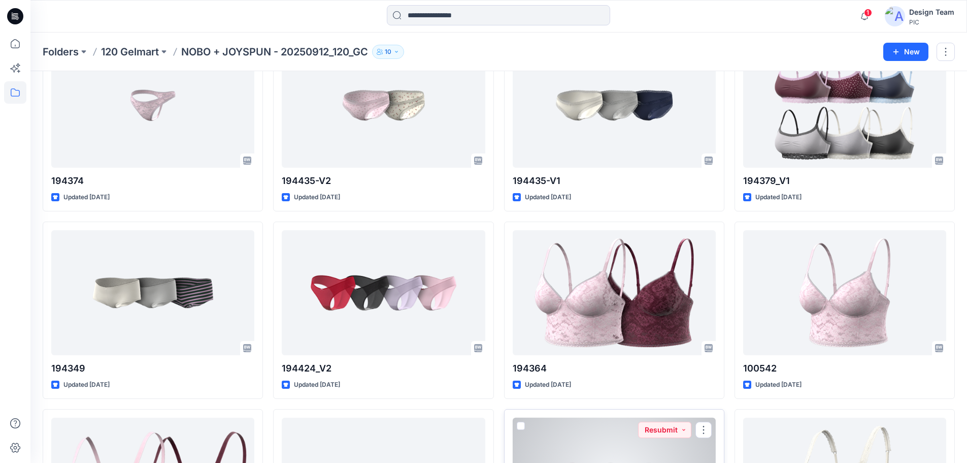
scroll to position [305, 0]
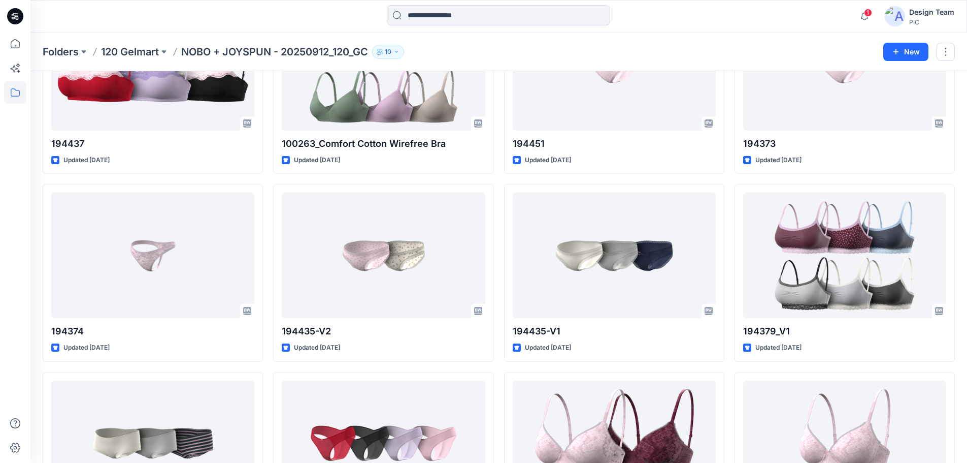
click at [254, 49] on p "NOBO + JOYSPUN - 20250912_120_GC" at bounding box center [274, 52] width 187 height 14
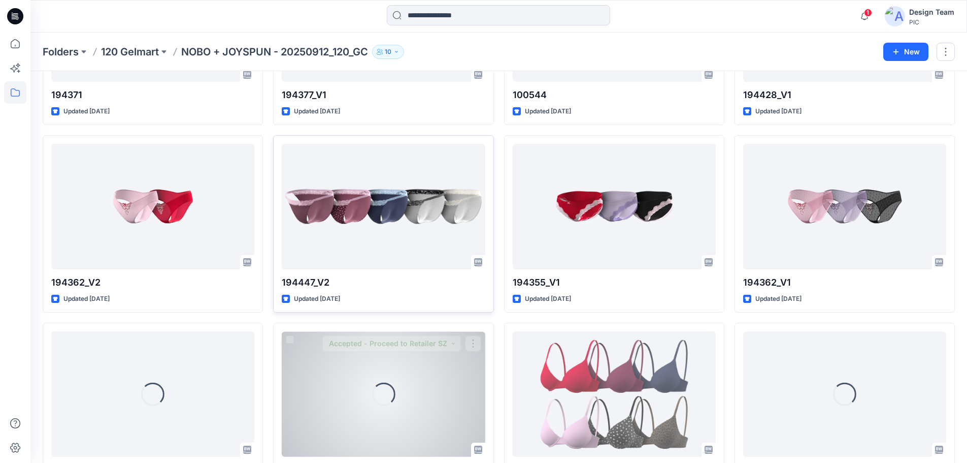
scroll to position [2193, 0]
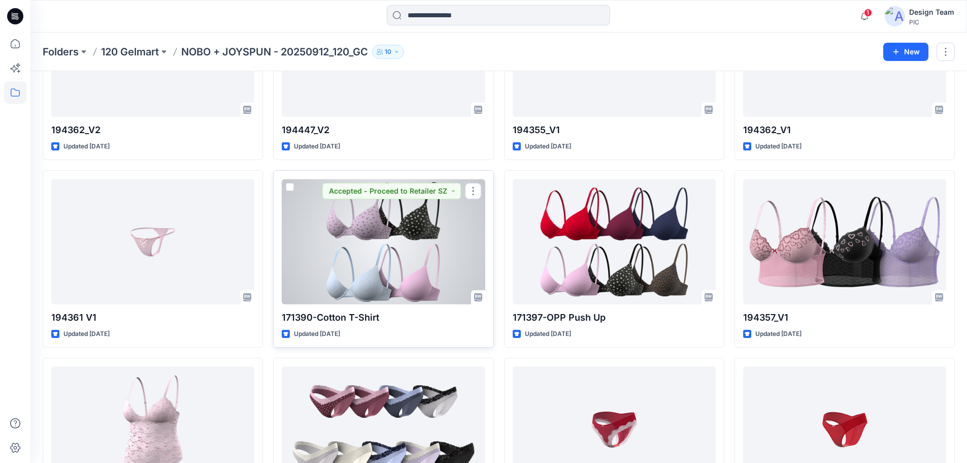
click at [400, 259] on div at bounding box center [383, 241] width 203 height 125
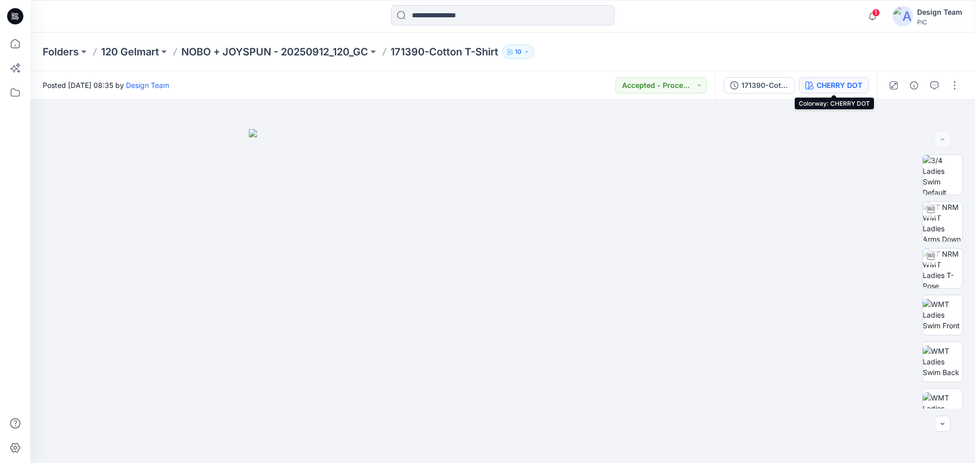
click at [820, 83] on div "CHERRY DOT" at bounding box center [840, 85] width 46 height 11
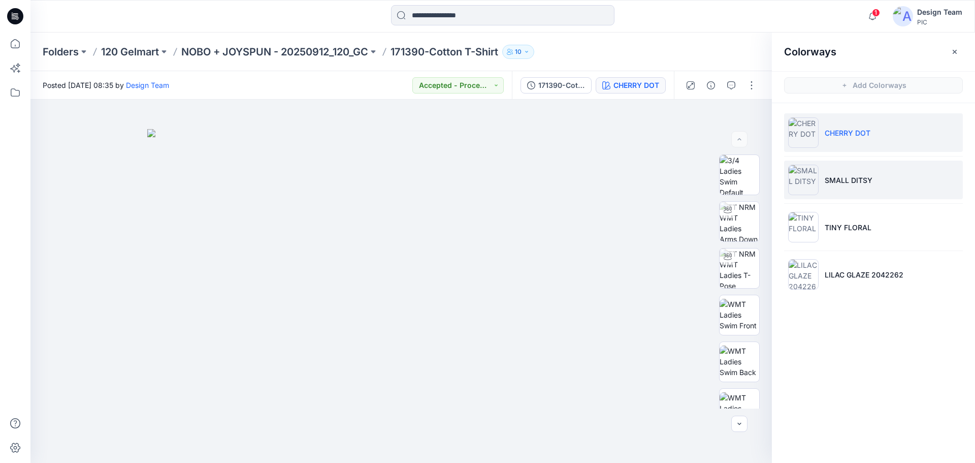
click at [869, 182] on p "SMALL DITSY" at bounding box center [849, 180] width 48 height 11
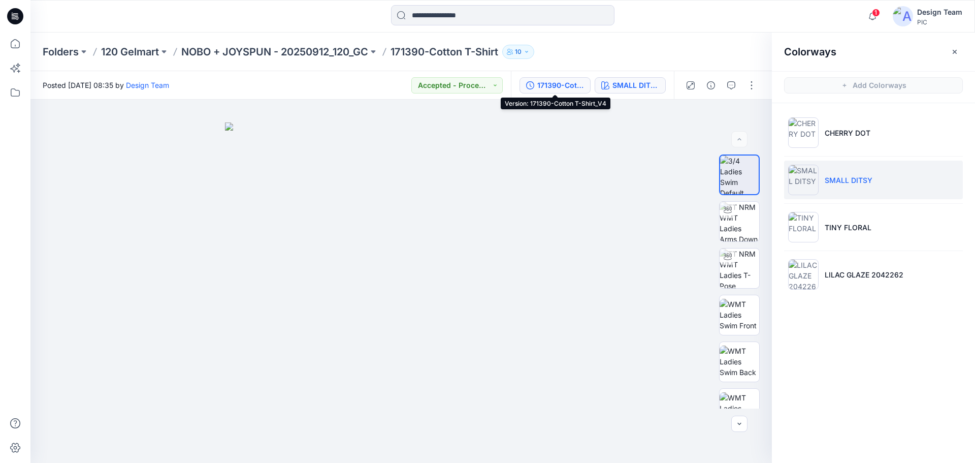
click at [566, 84] on div "171390-Cotton T-Shirt_V4" at bounding box center [560, 85] width 47 height 11
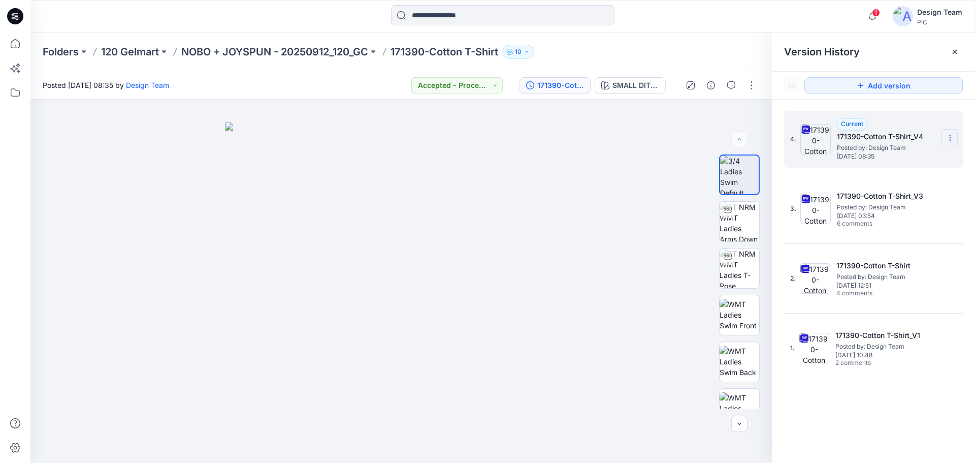
click at [954, 139] on section at bounding box center [950, 137] width 16 height 16
click at [897, 158] on span "Download Source BW File" at bounding box center [898, 157] width 85 height 12
